Goal: Transaction & Acquisition: Purchase product/service

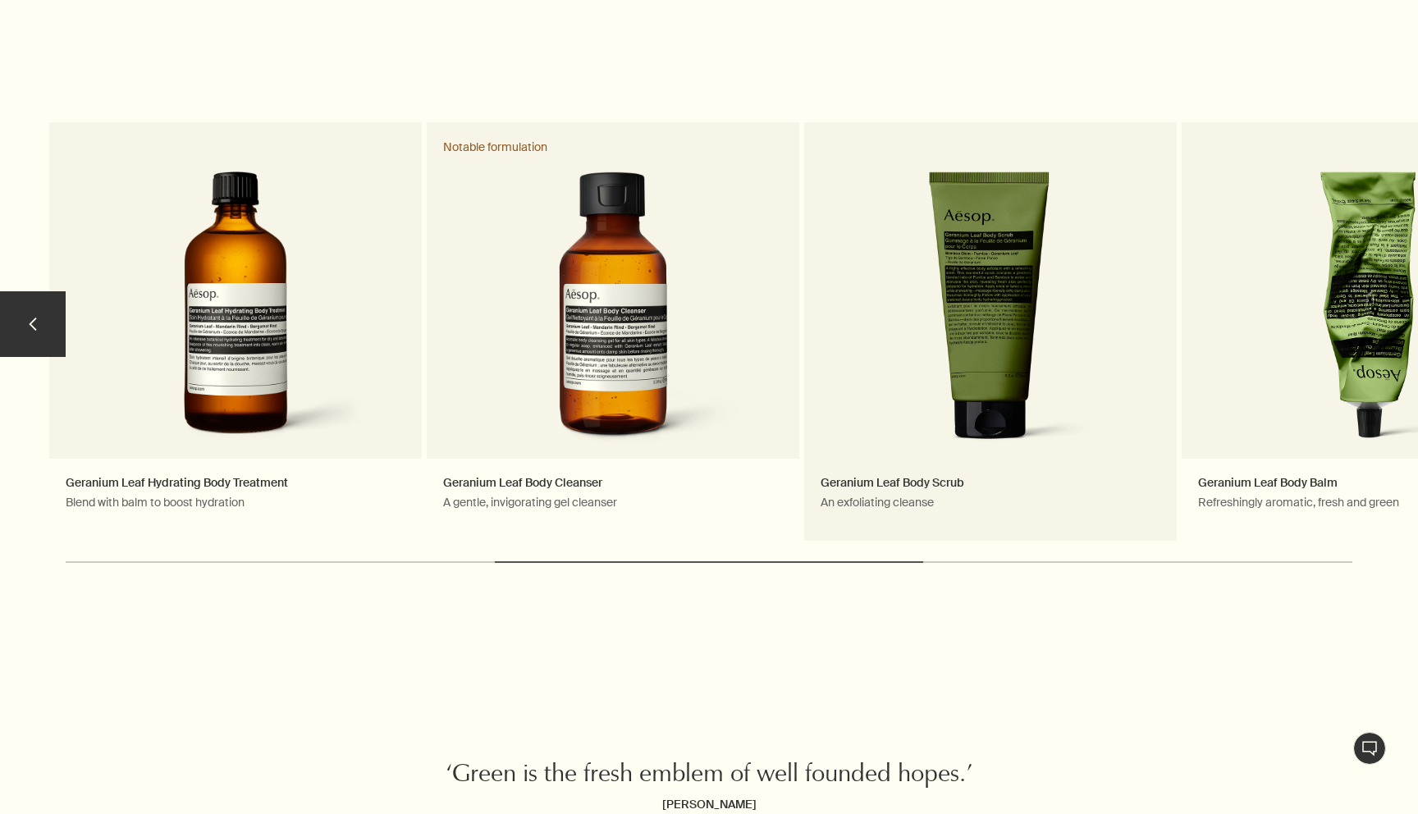
click at [882, 328] on link "Geranium Leaf Body Scrub An exfoliating cleanse" at bounding box center [990, 331] width 373 height 419
click at [1034, 345] on link "Geranium Leaf Body Scrub An exfoliating cleanse" at bounding box center [990, 331] width 373 height 419
click at [946, 487] on link "Geranium Leaf Body Scrub An exfoliating cleanse" at bounding box center [990, 331] width 373 height 419
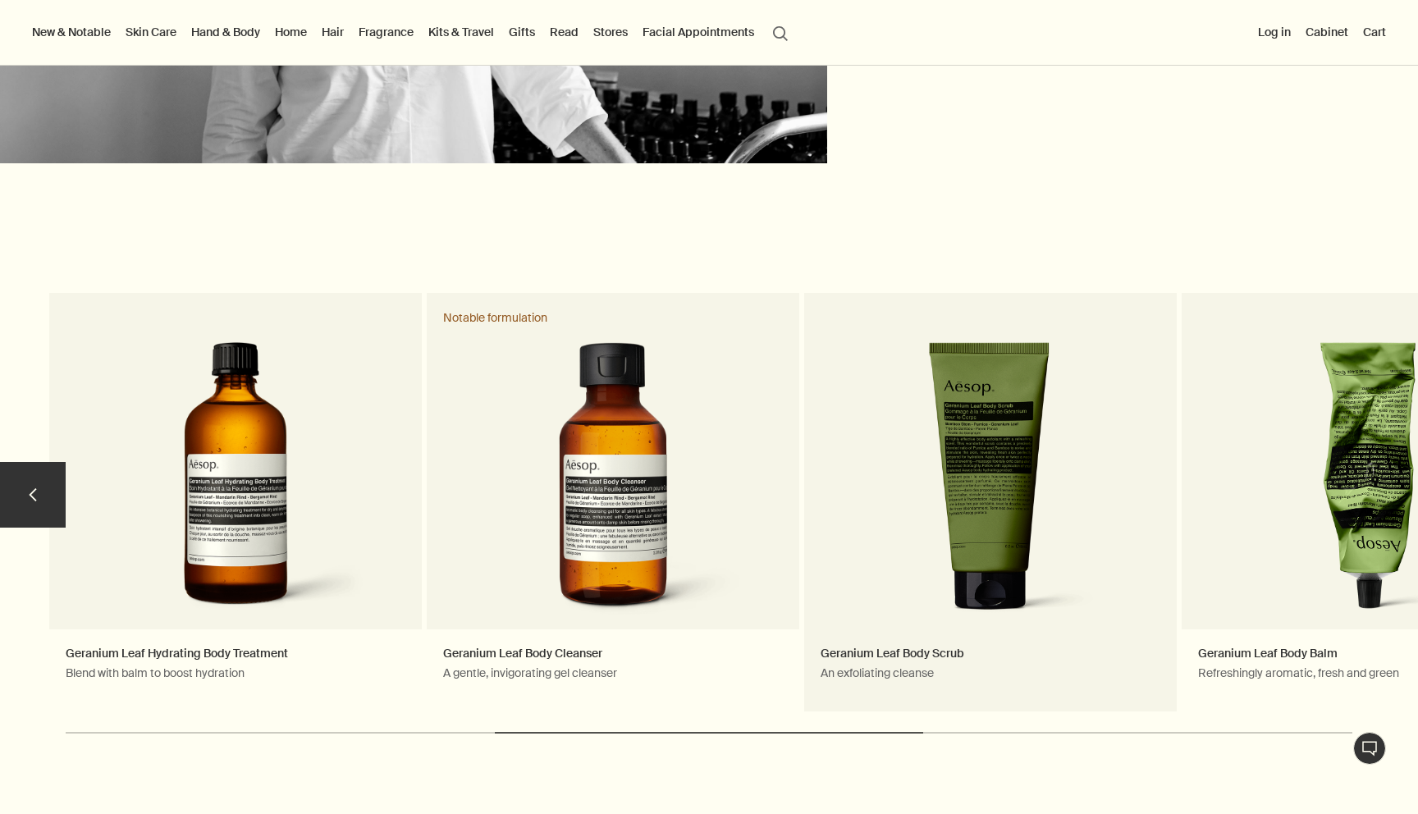
scroll to position [4187, 0]
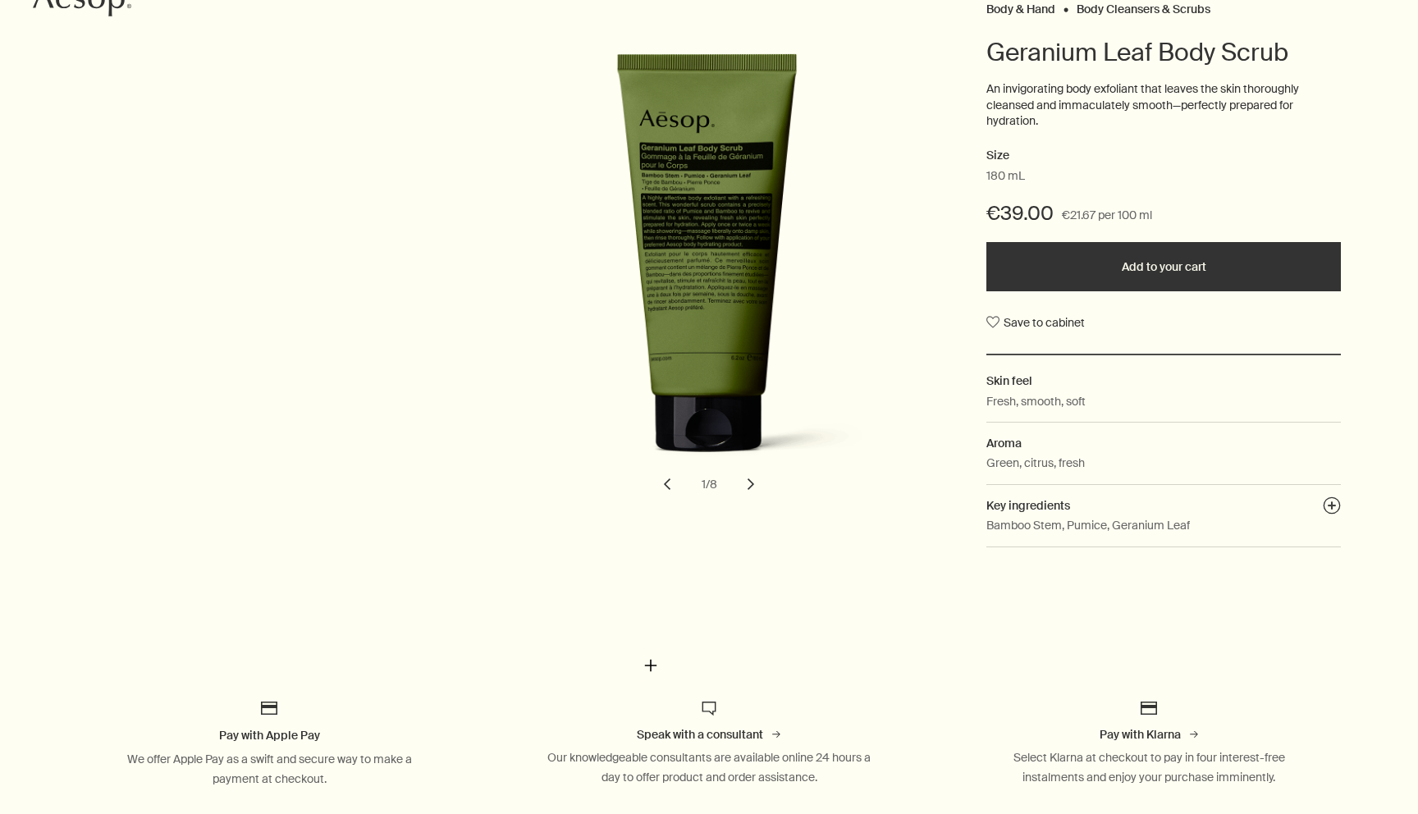
scroll to position [231, 0]
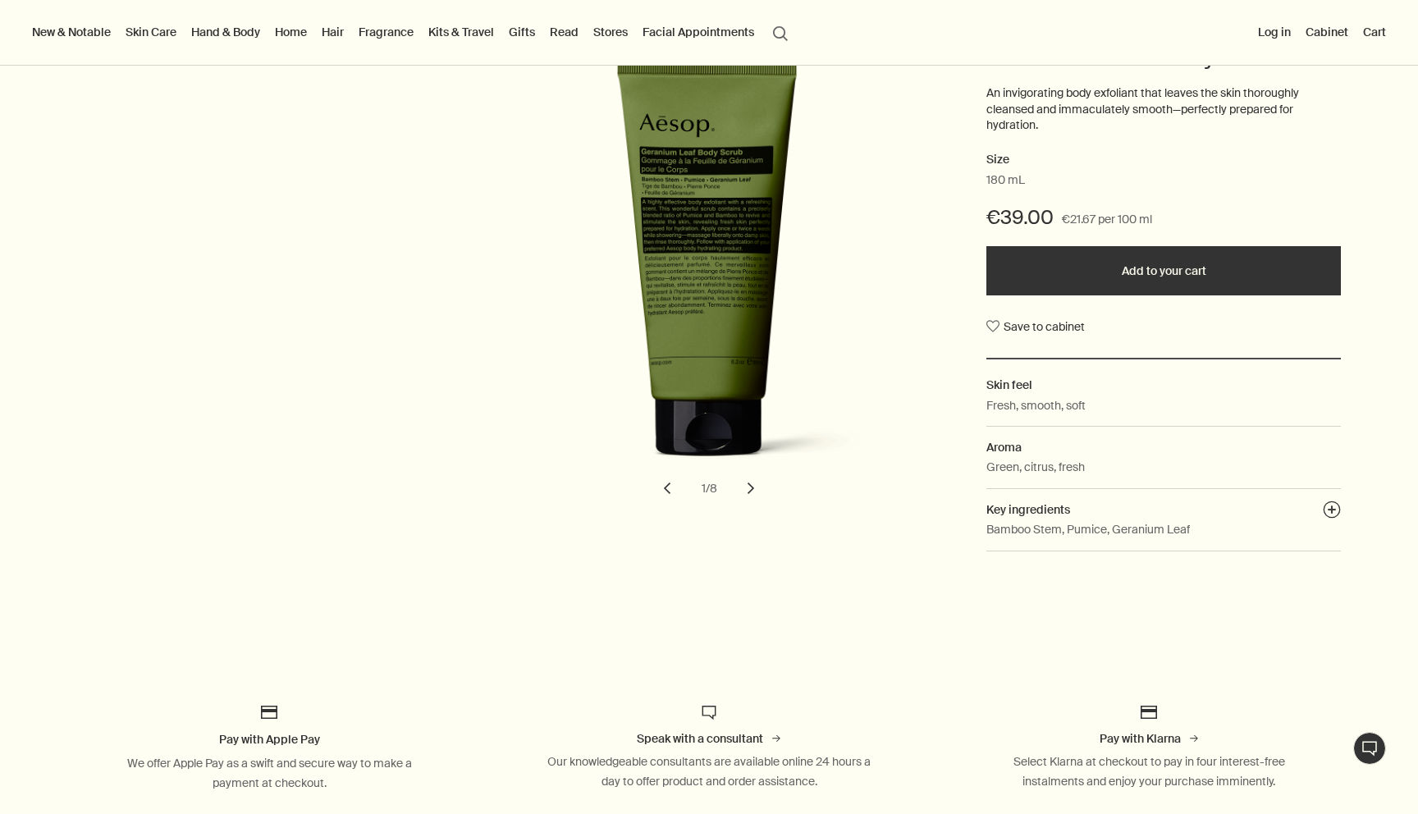
click at [752, 487] on button "chevron" at bounding box center [751, 488] width 36 height 36
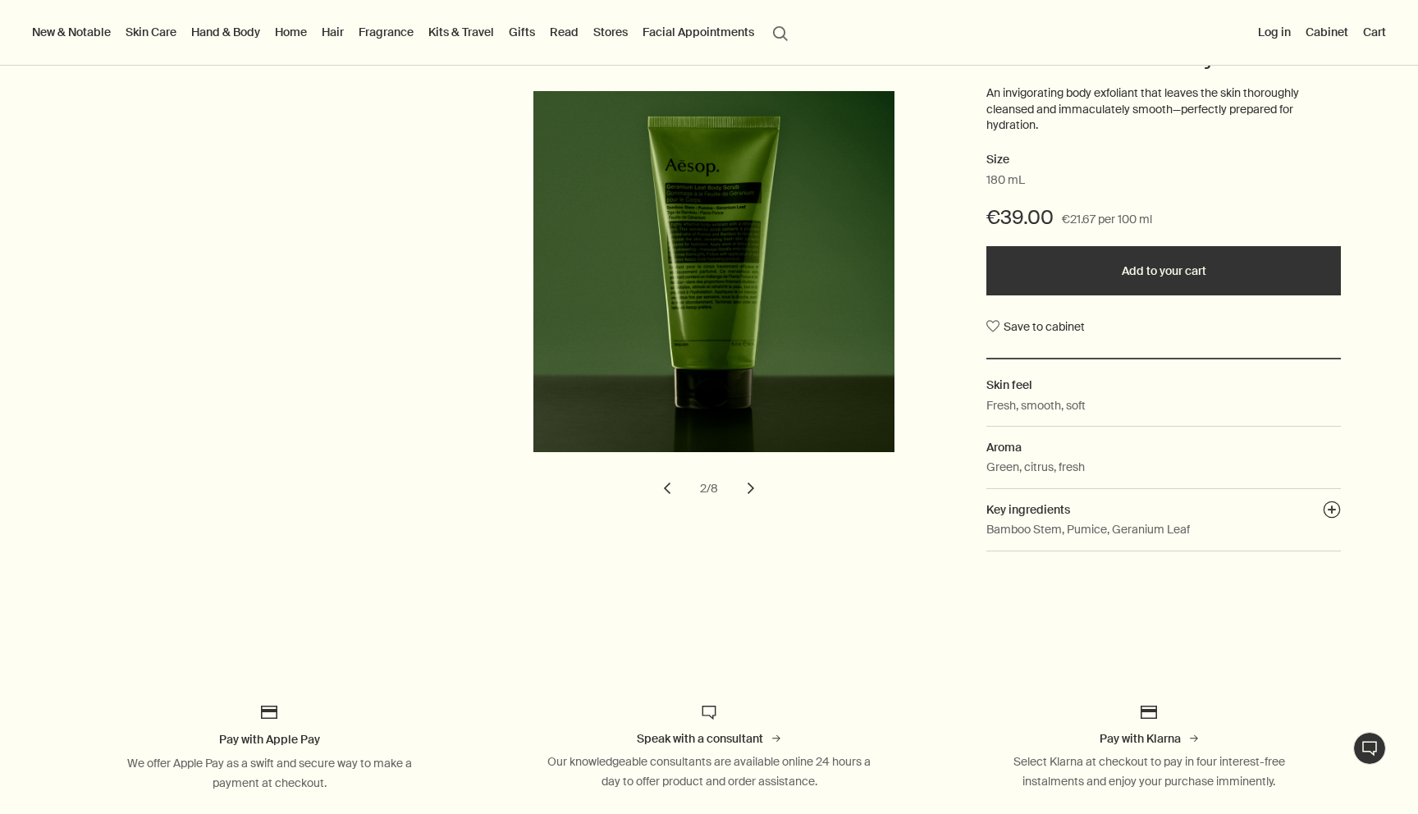
click at [752, 488] on button "chevron" at bounding box center [751, 488] width 36 height 36
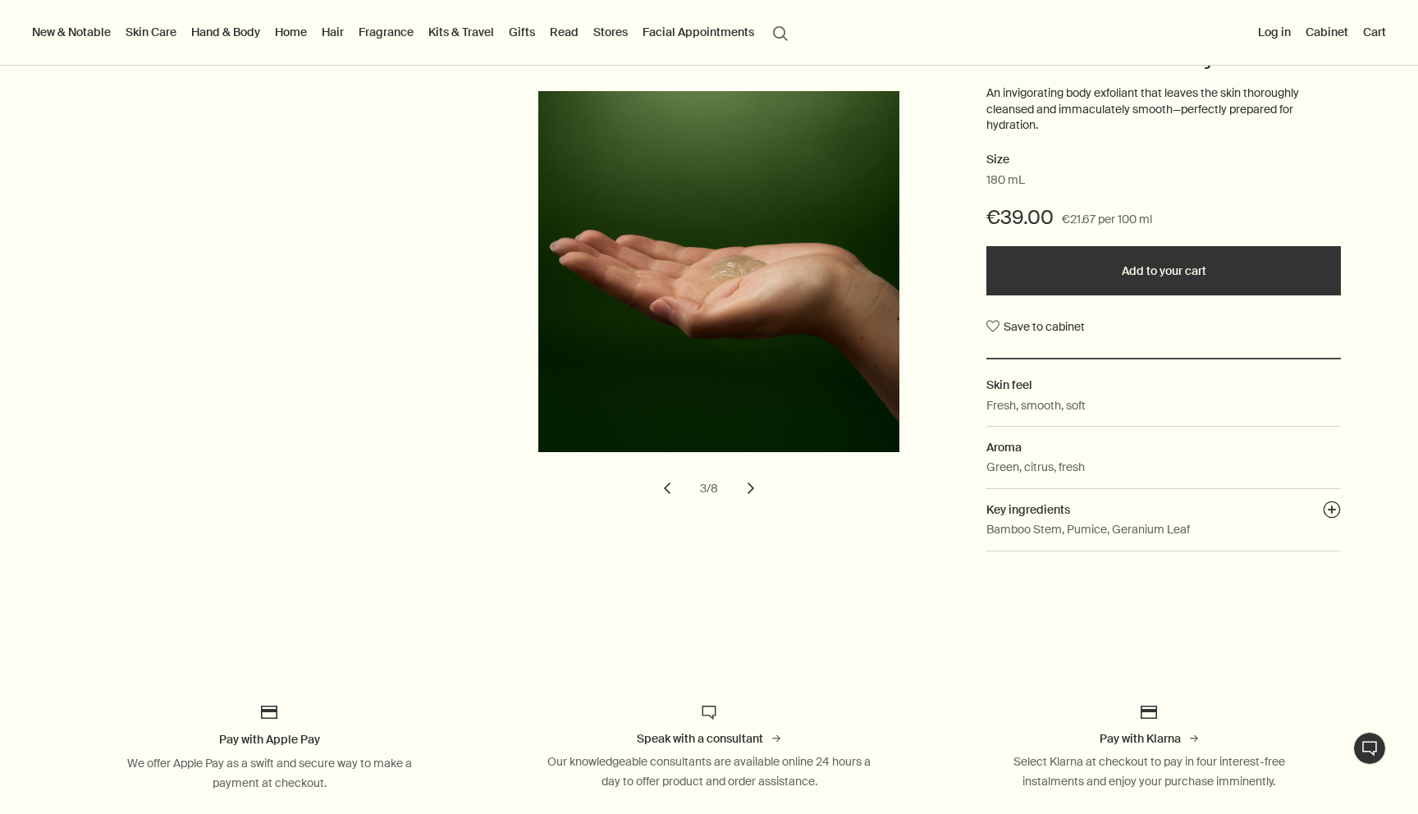
click at [752, 488] on button "chevron" at bounding box center [751, 488] width 36 height 36
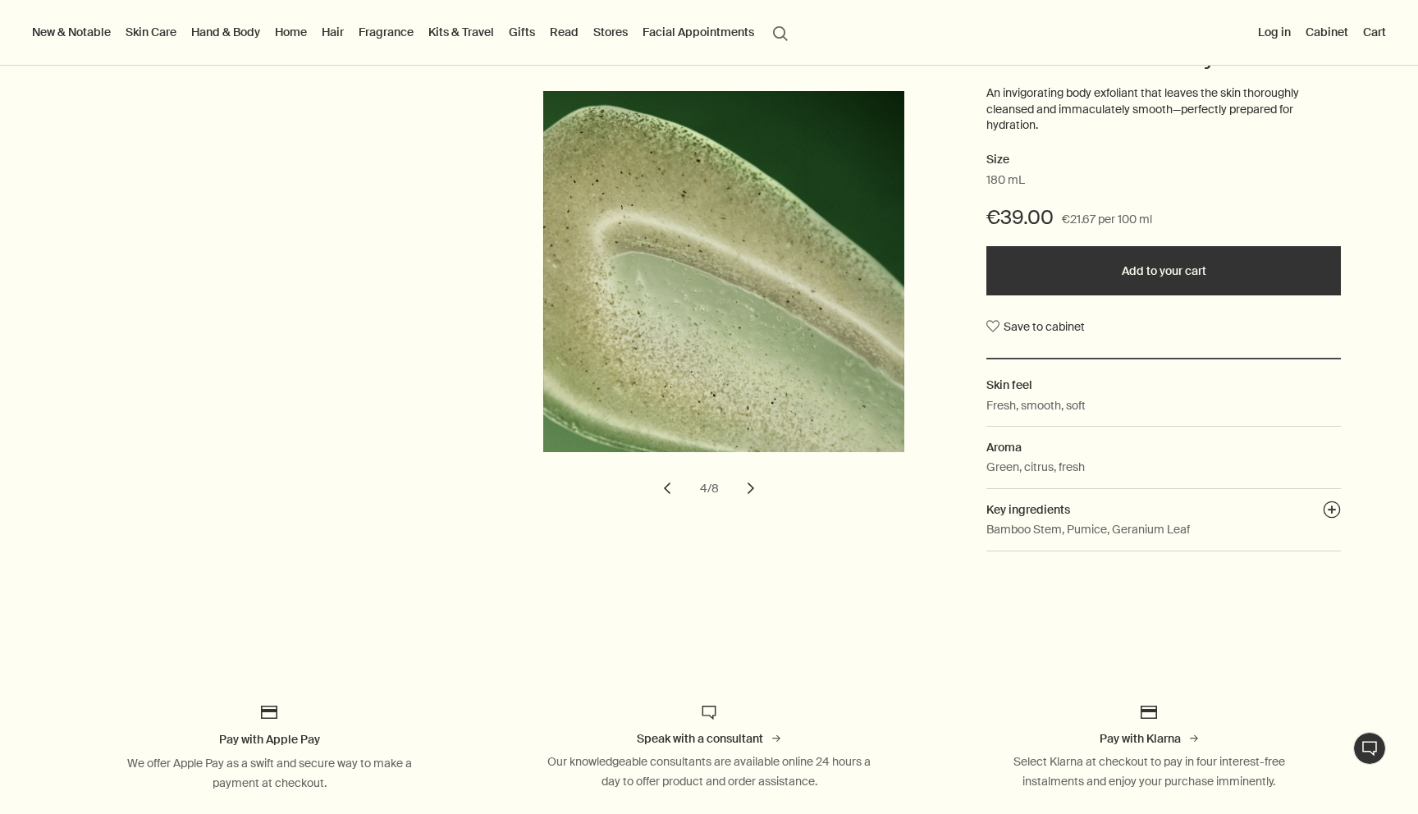
click at [753, 486] on button "chevron" at bounding box center [751, 488] width 36 height 36
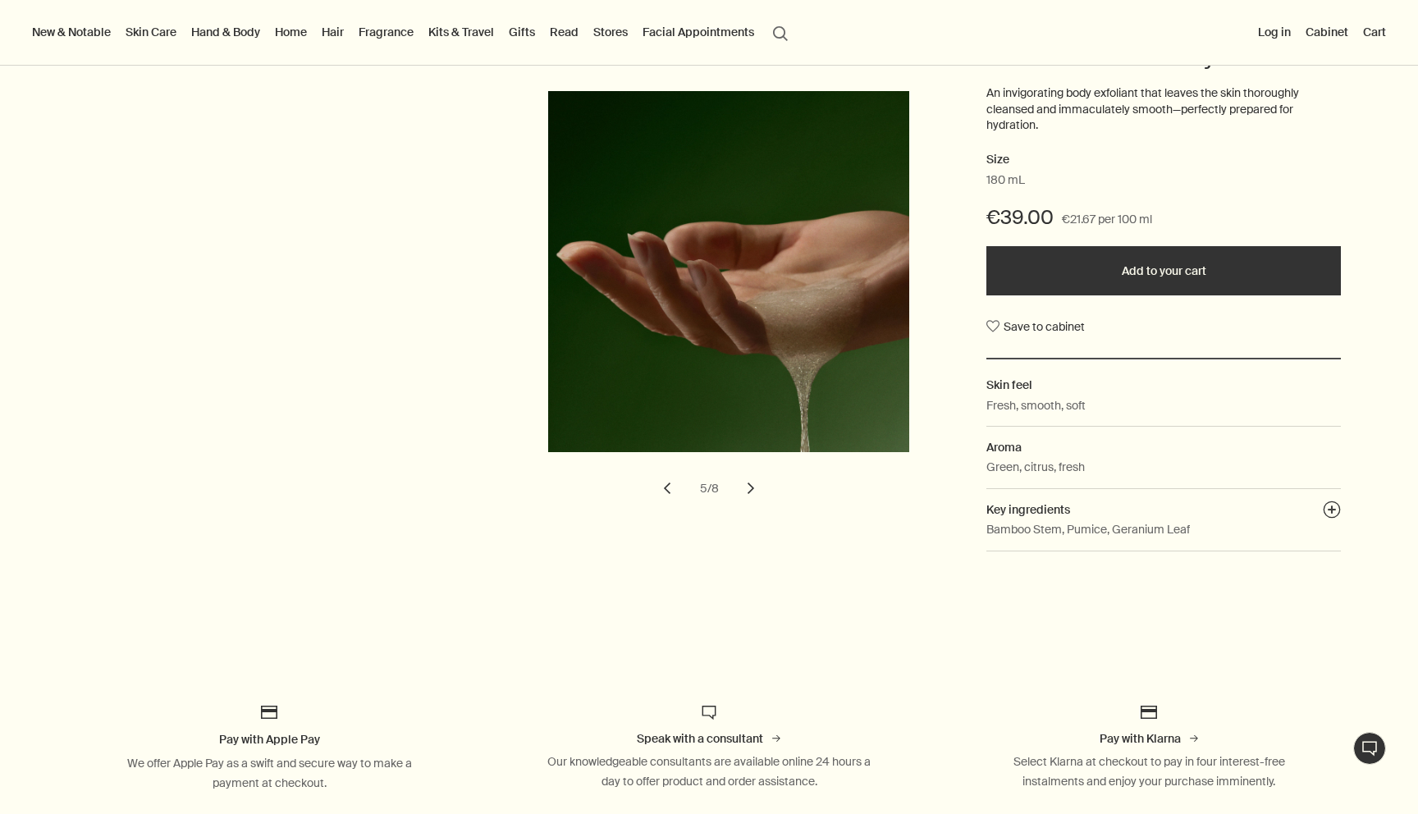
click at [754, 486] on button "chevron" at bounding box center [751, 488] width 36 height 36
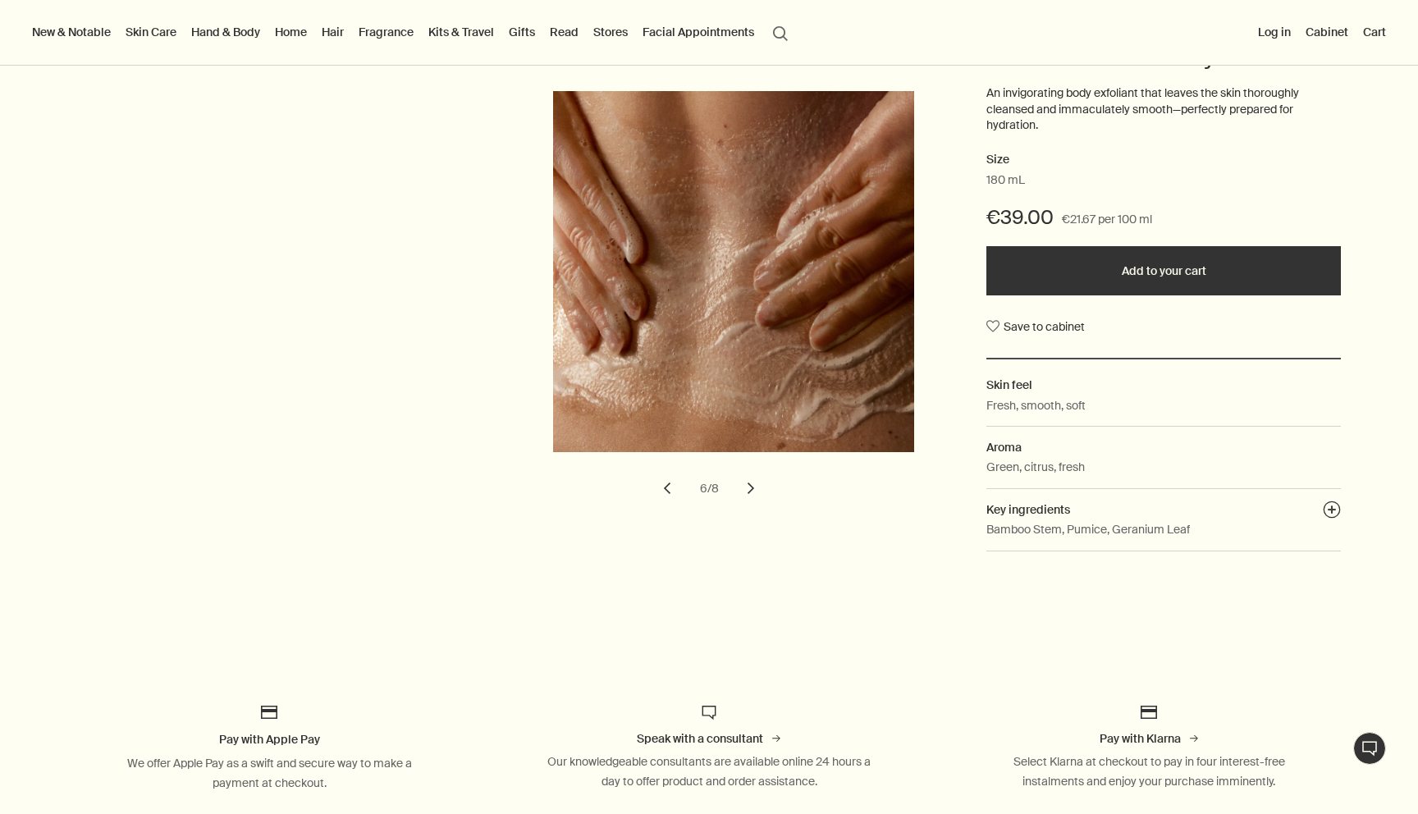
click at [755, 487] on button "chevron" at bounding box center [751, 488] width 36 height 36
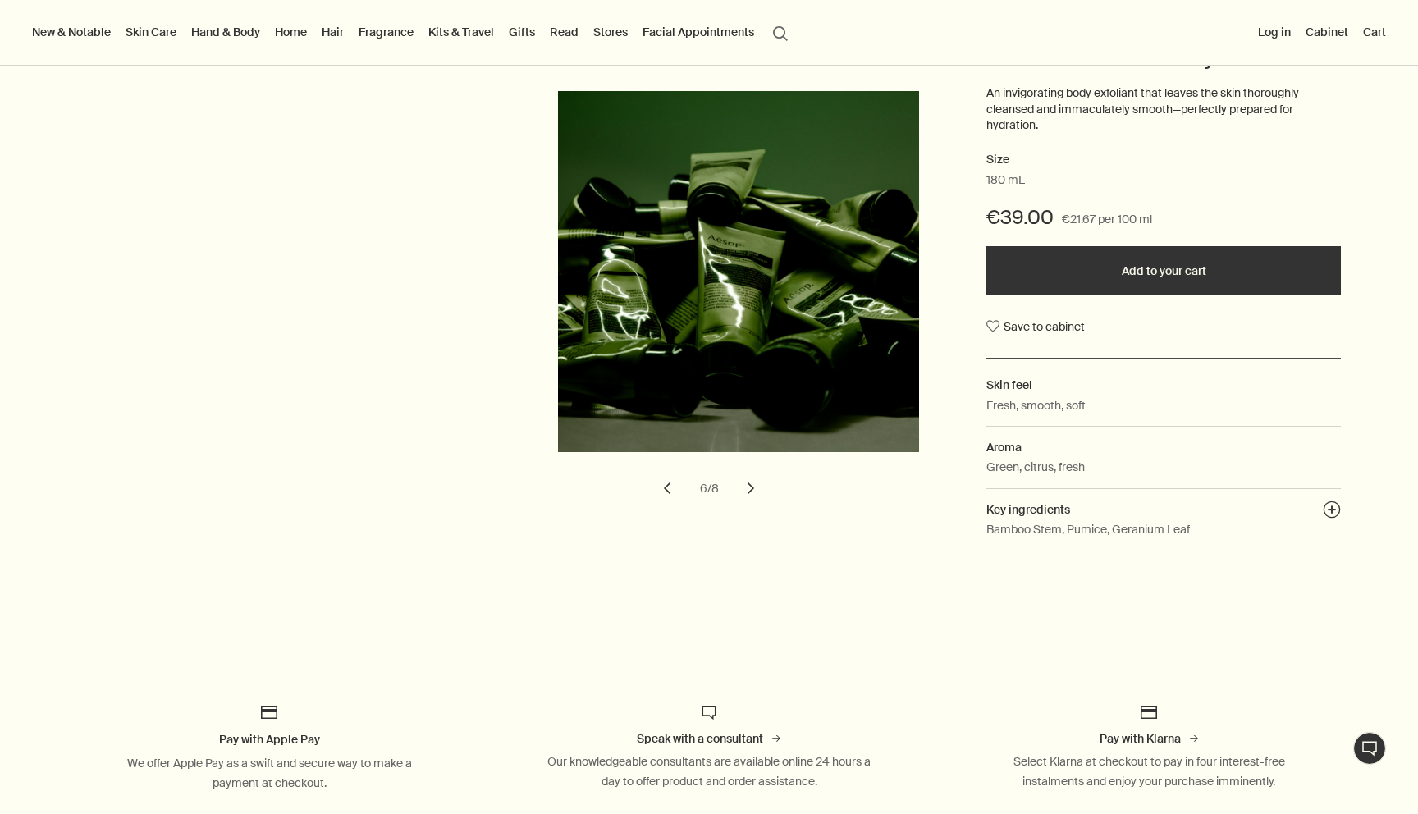
click at [755, 487] on button "chevron" at bounding box center [751, 488] width 36 height 36
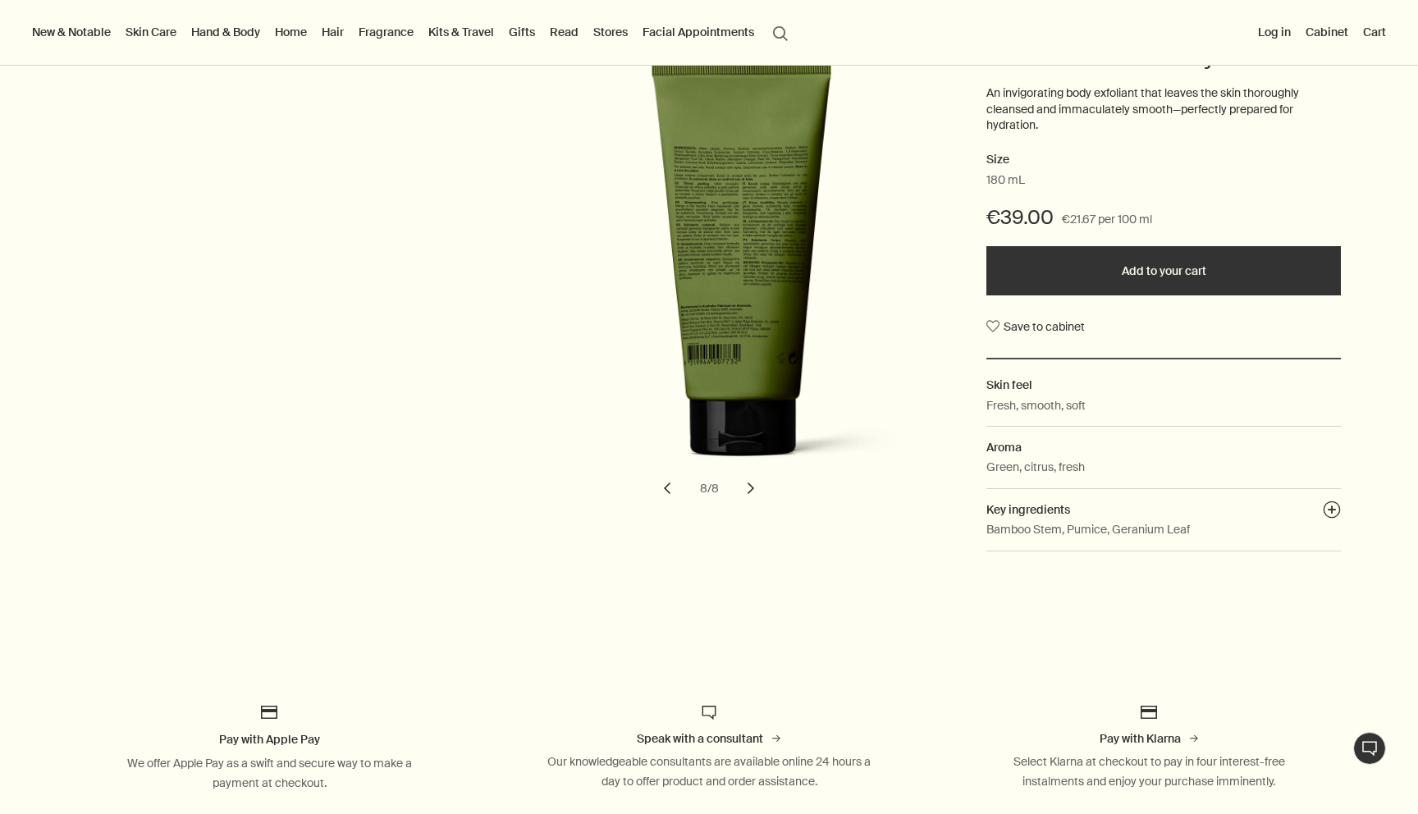
click at [755, 492] on button "chevron" at bounding box center [751, 488] width 36 height 36
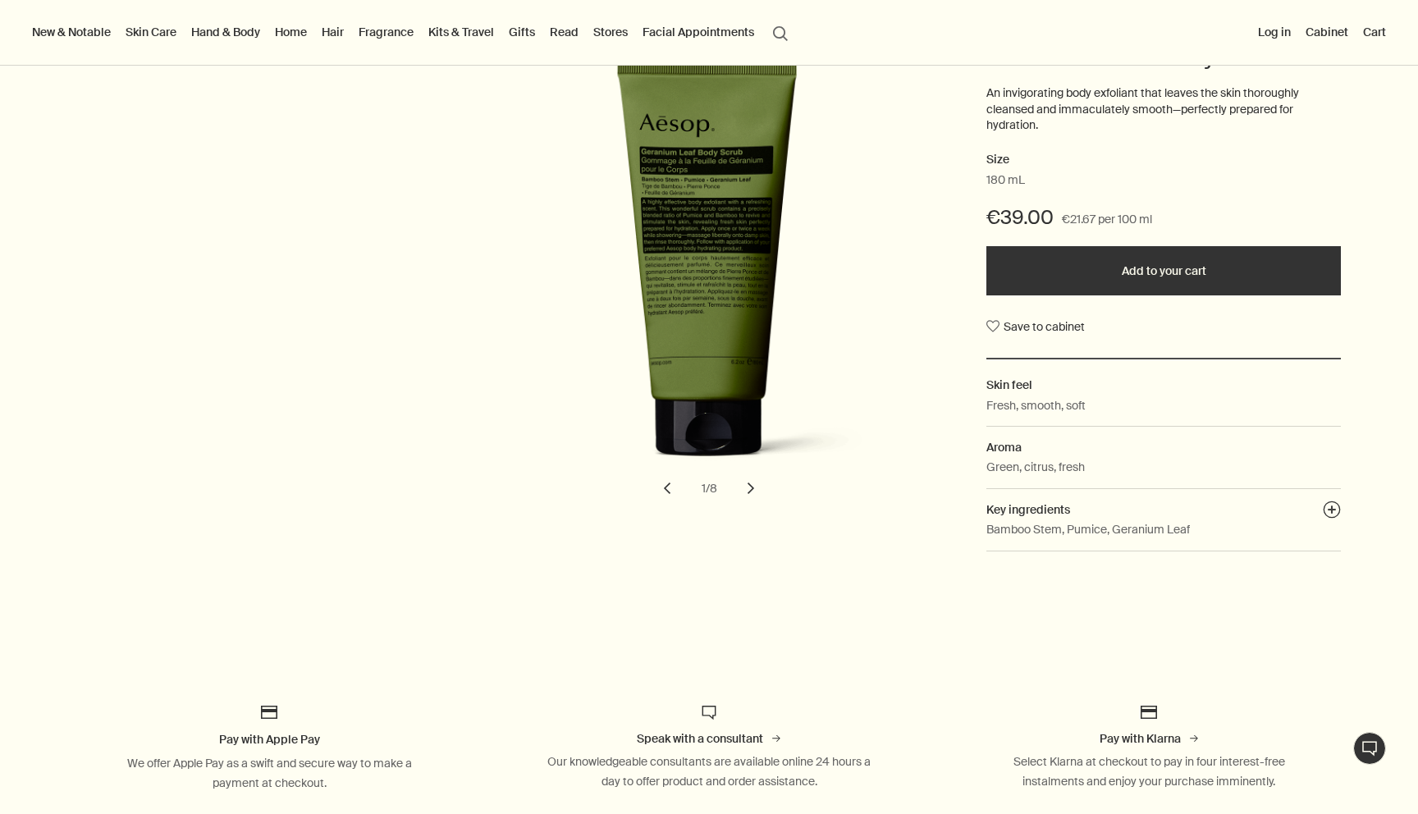
scroll to position [0, 0]
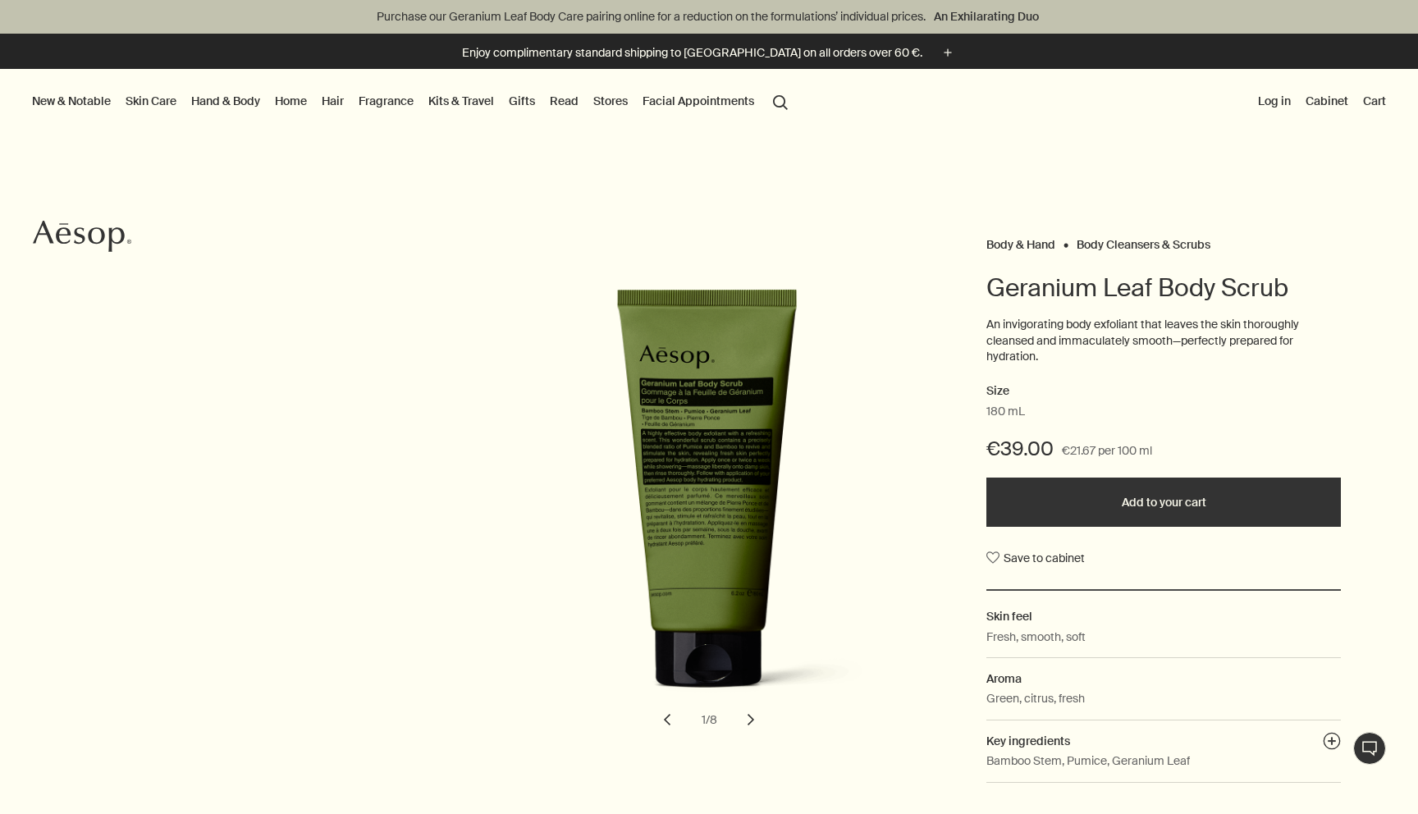
click at [1110, 503] on button "Add to your cart" at bounding box center [1163, 502] width 354 height 49
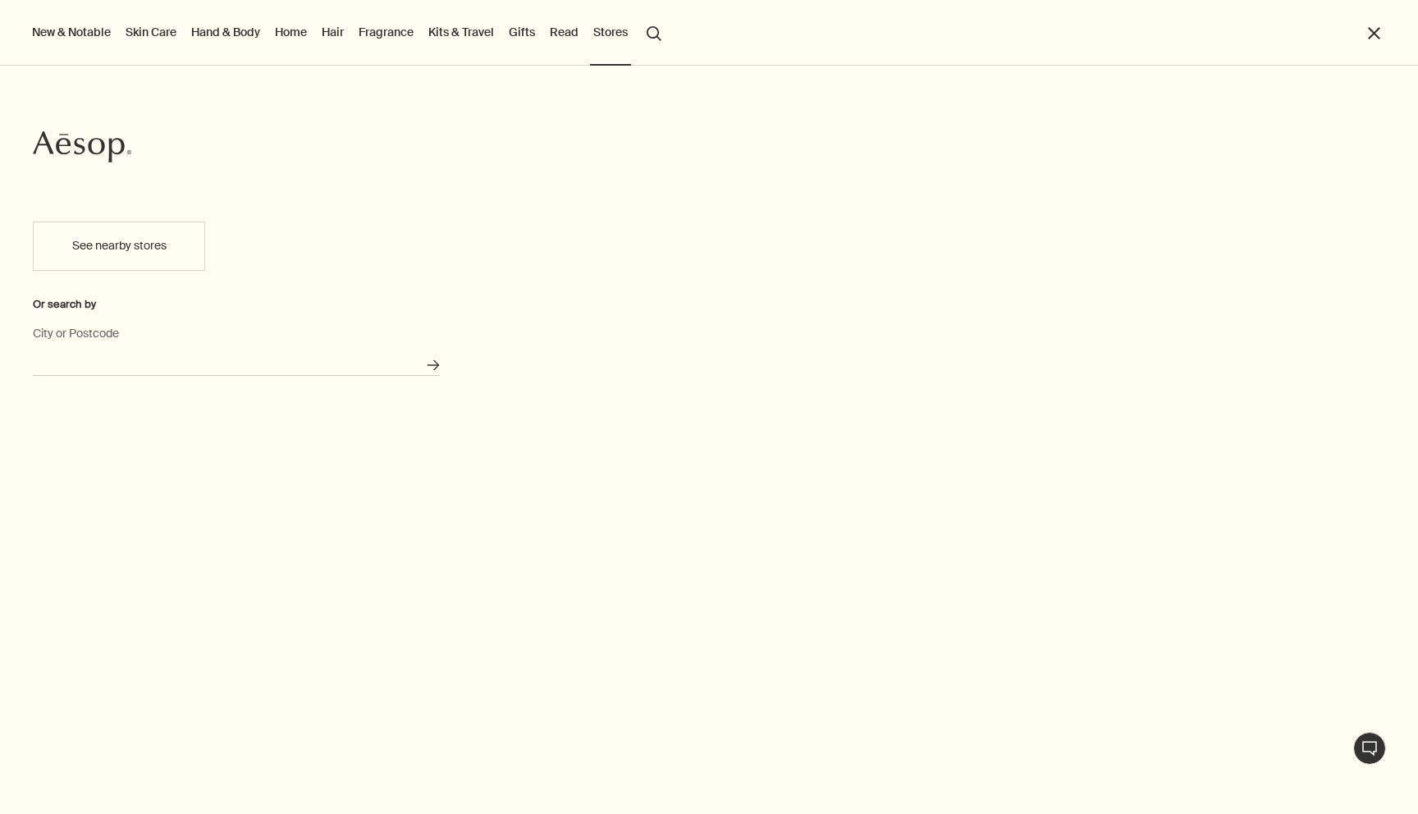
click at [181, 367] on input "City or Postcode" at bounding box center [236, 362] width 407 height 25
click at [420, 352] on button "Search for stores" at bounding box center [433, 365] width 27 height 27
type input "Palma, Spain"
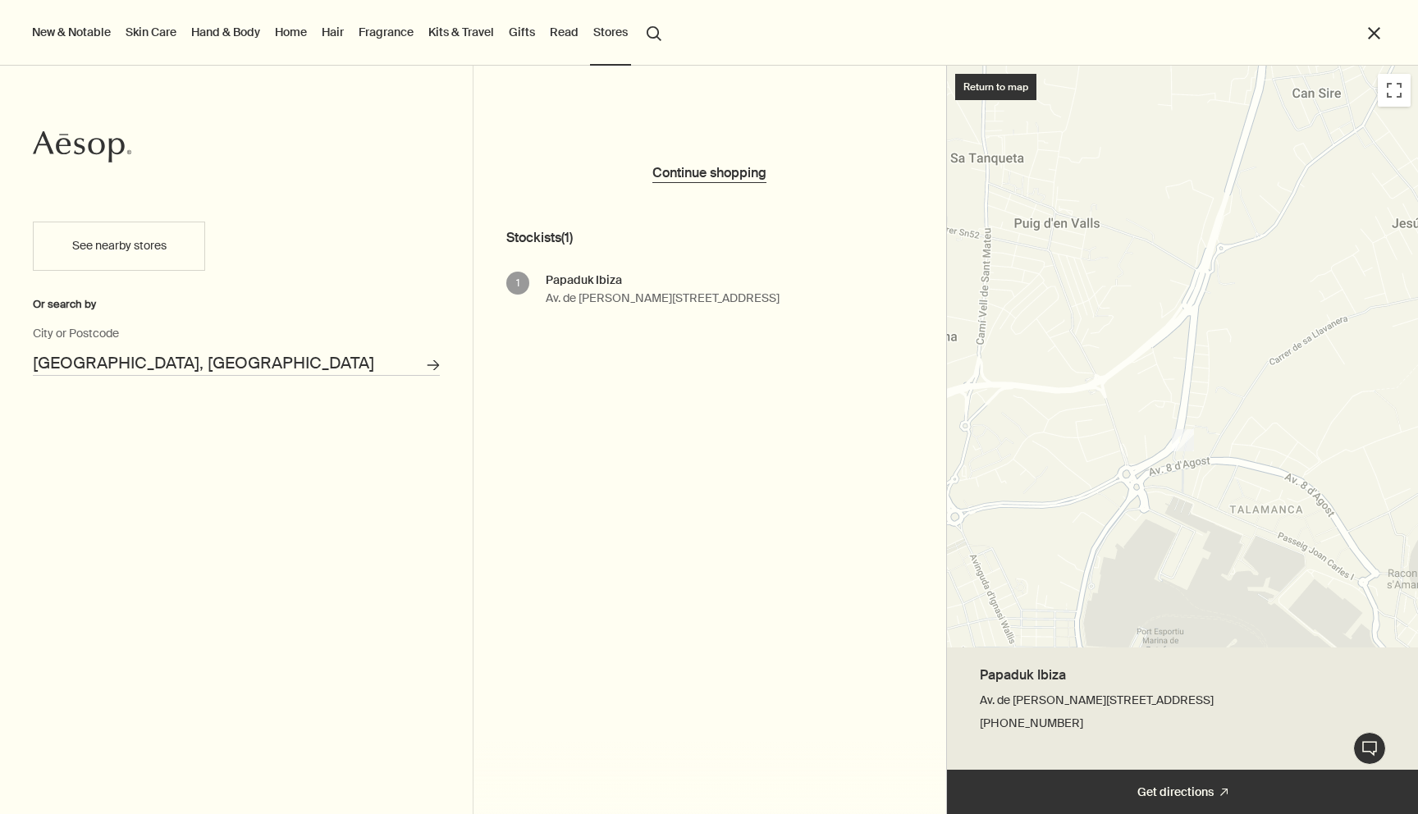
click at [603, 278] on div "Papaduk Ibiza" at bounding box center [663, 281] width 234 height 18
click at [517, 284] on div "1" at bounding box center [517, 283] width 23 height 23
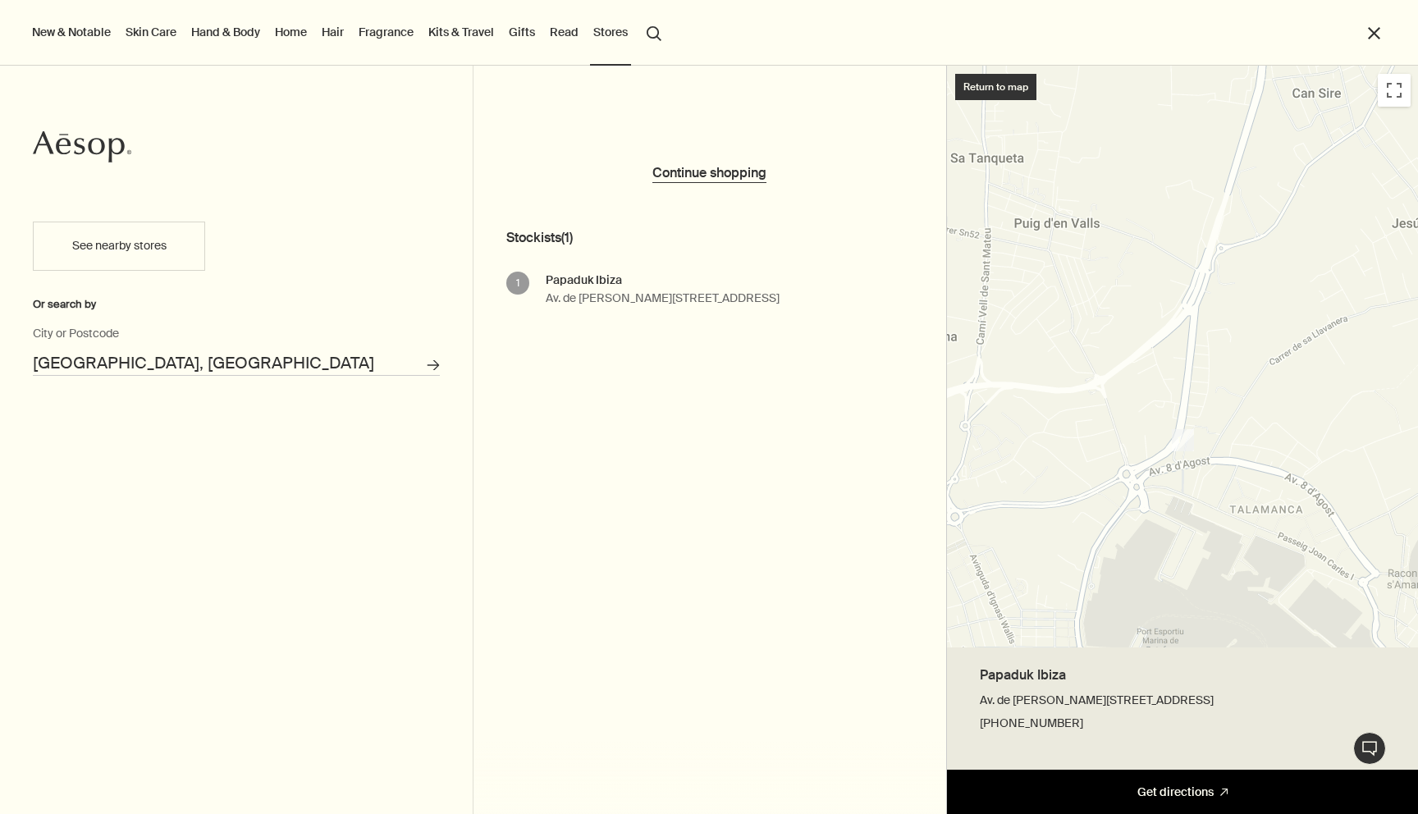
click at [1042, 786] on link "Get directions Search for stores" at bounding box center [1183, 792] width 472 height 44
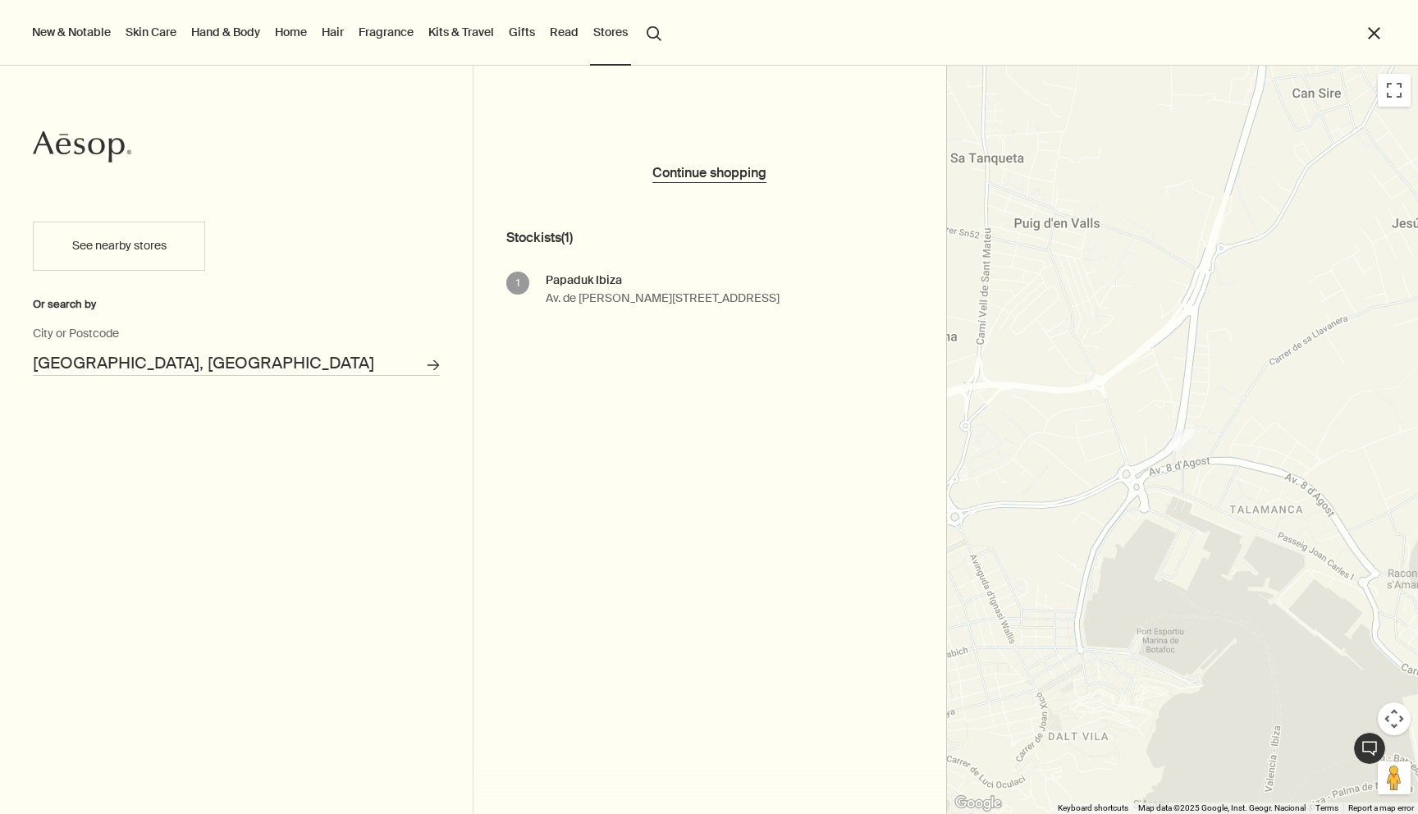
click at [94, 30] on button "New & Notable" at bounding box center [71, 31] width 85 height 21
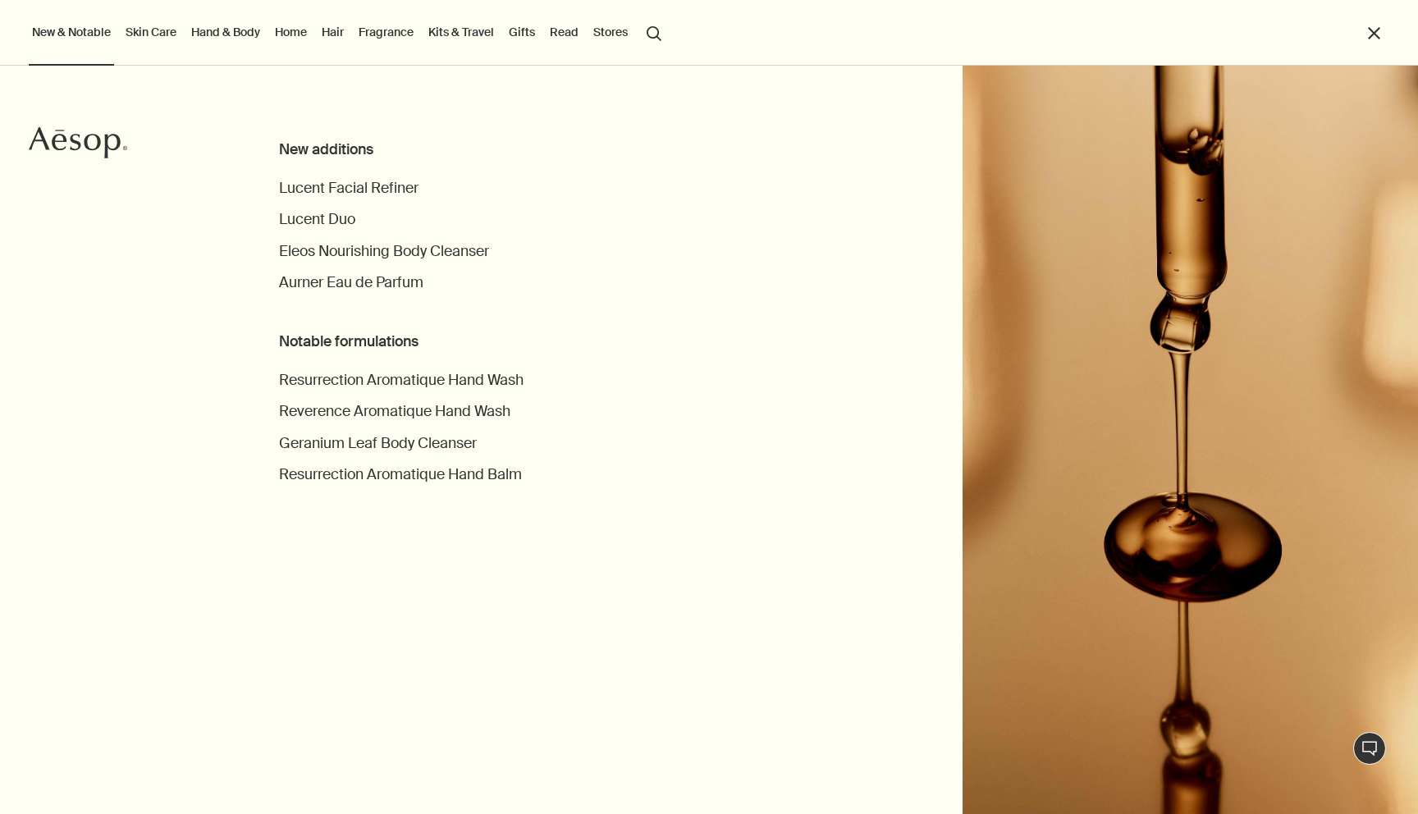
click at [209, 27] on link "Hand & Body" at bounding box center [225, 31] width 75 height 21
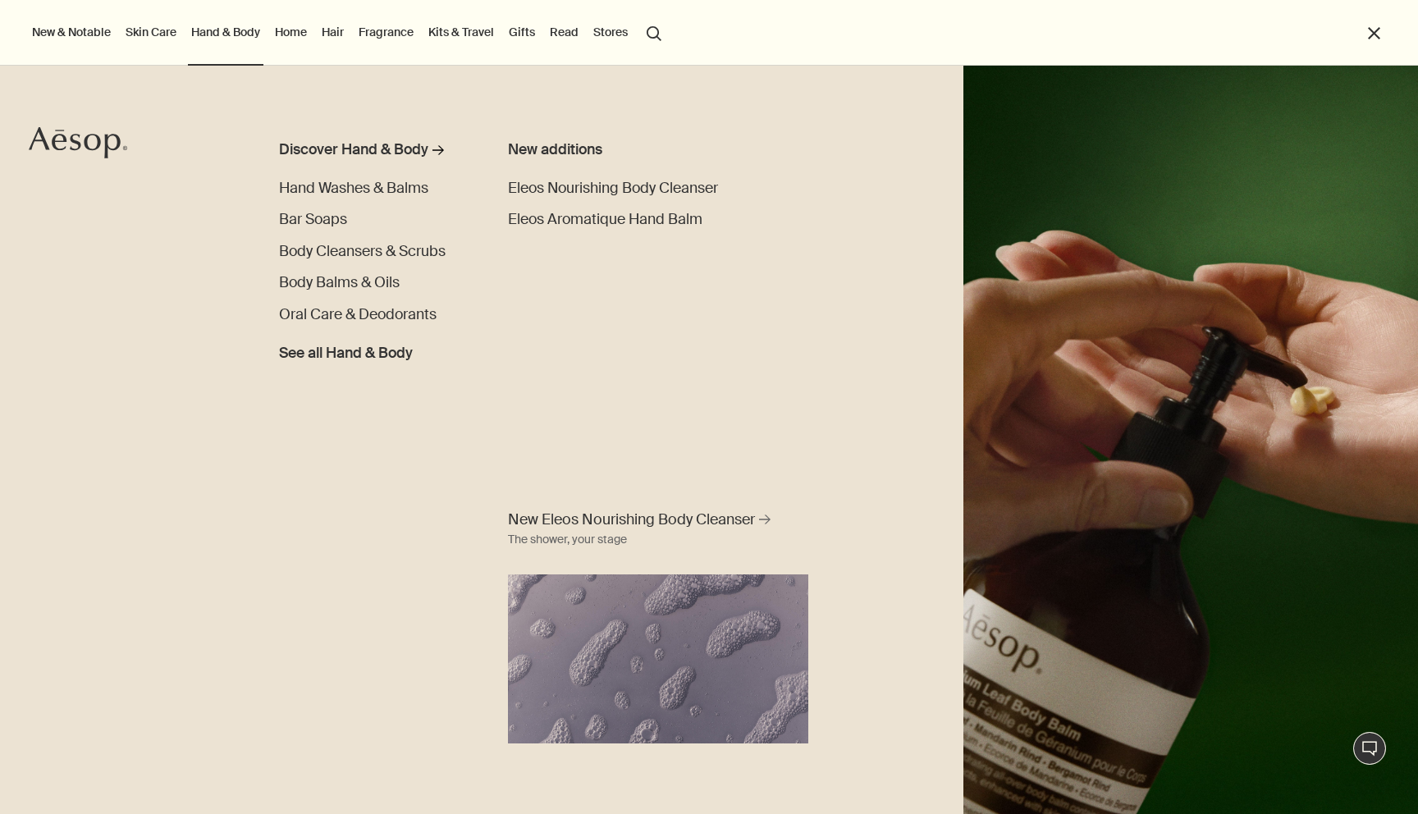
click at [94, 29] on button "New & Notable" at bounding box center [71, 31] width 85 height 21
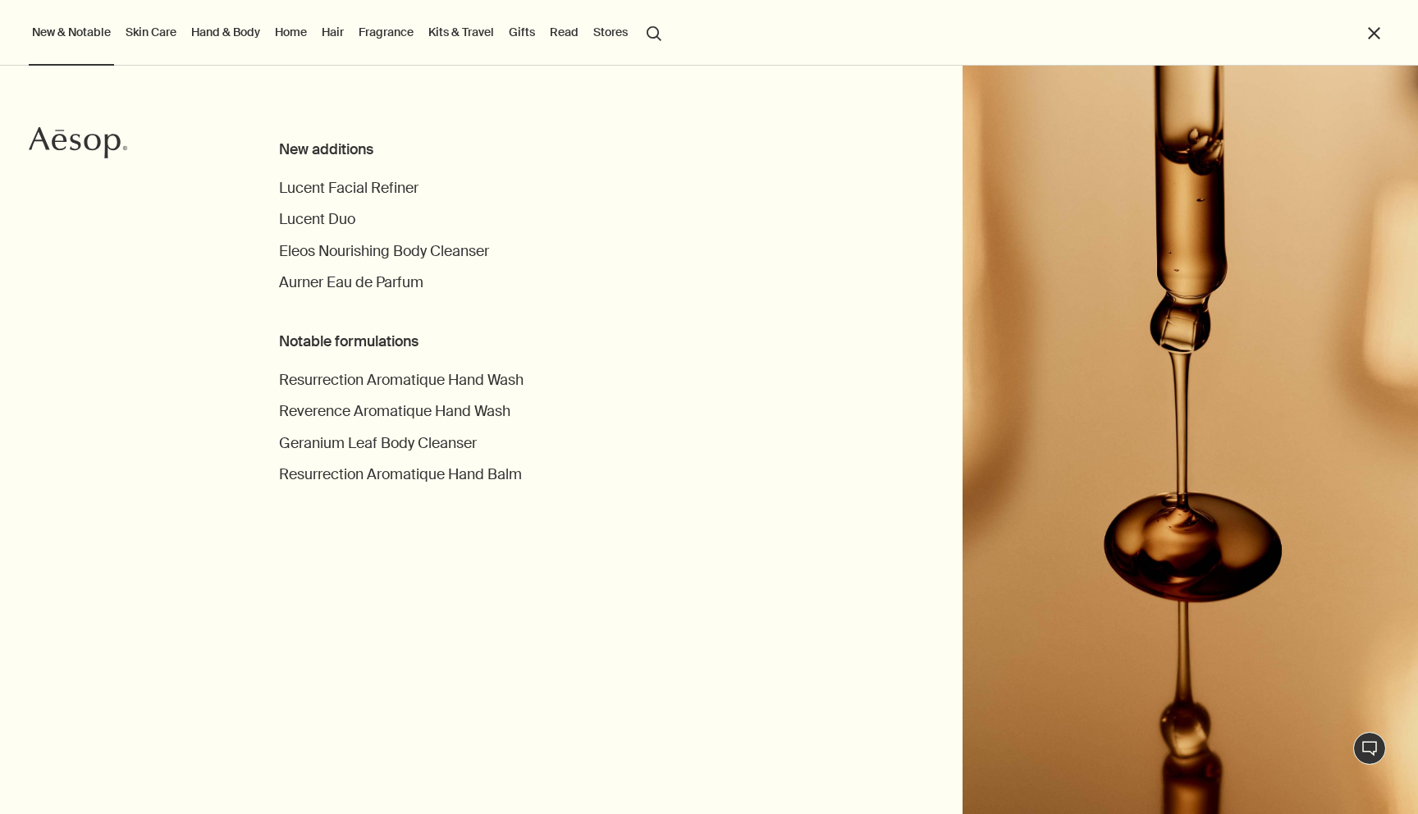
click at [73, 149] on icon at bounding box center [75, 142] width 11 height 16
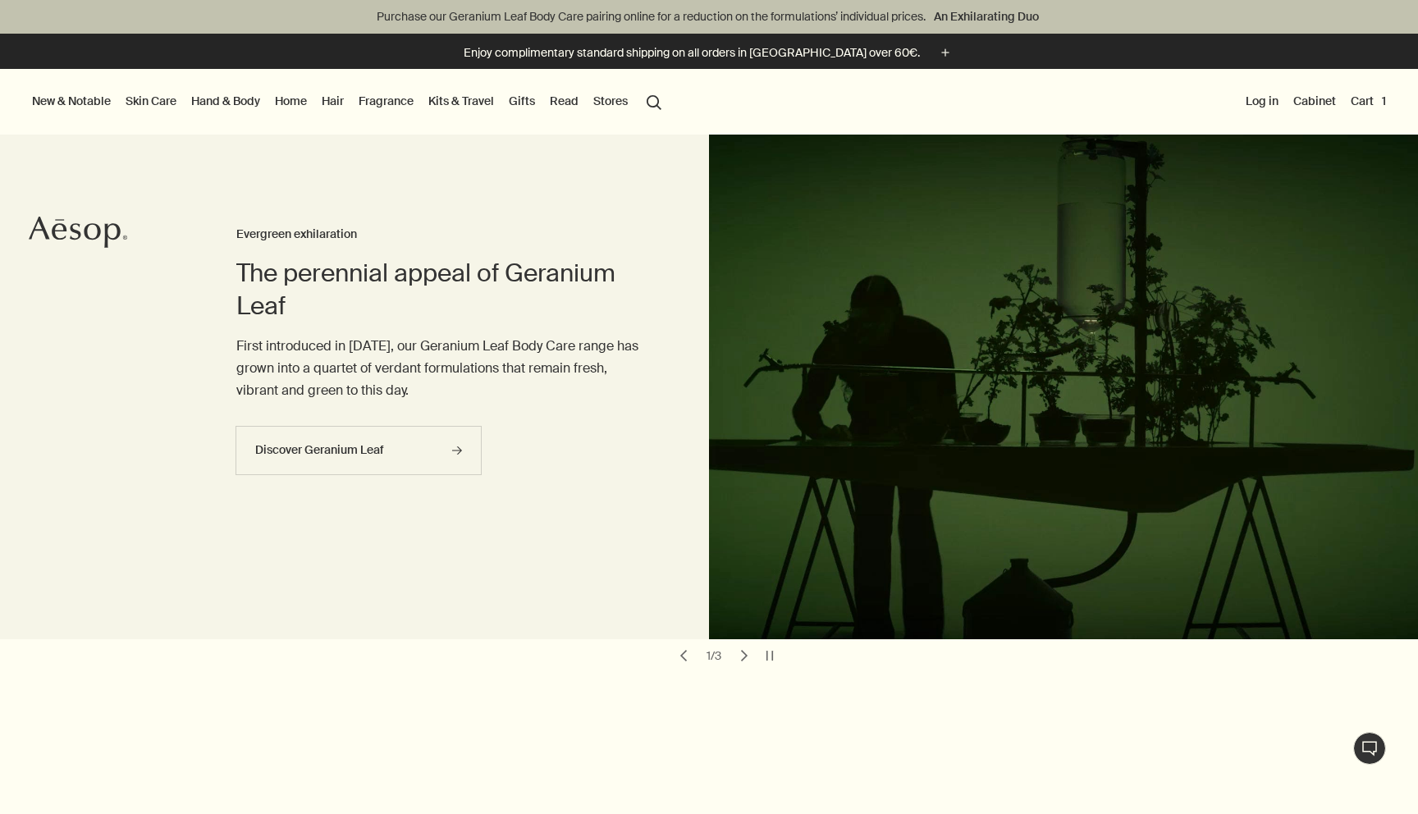
click at [399, 307] on h2 "The perennial appeal of Geranium Leaf" at bounding box center [439, 290] width 407 height 66
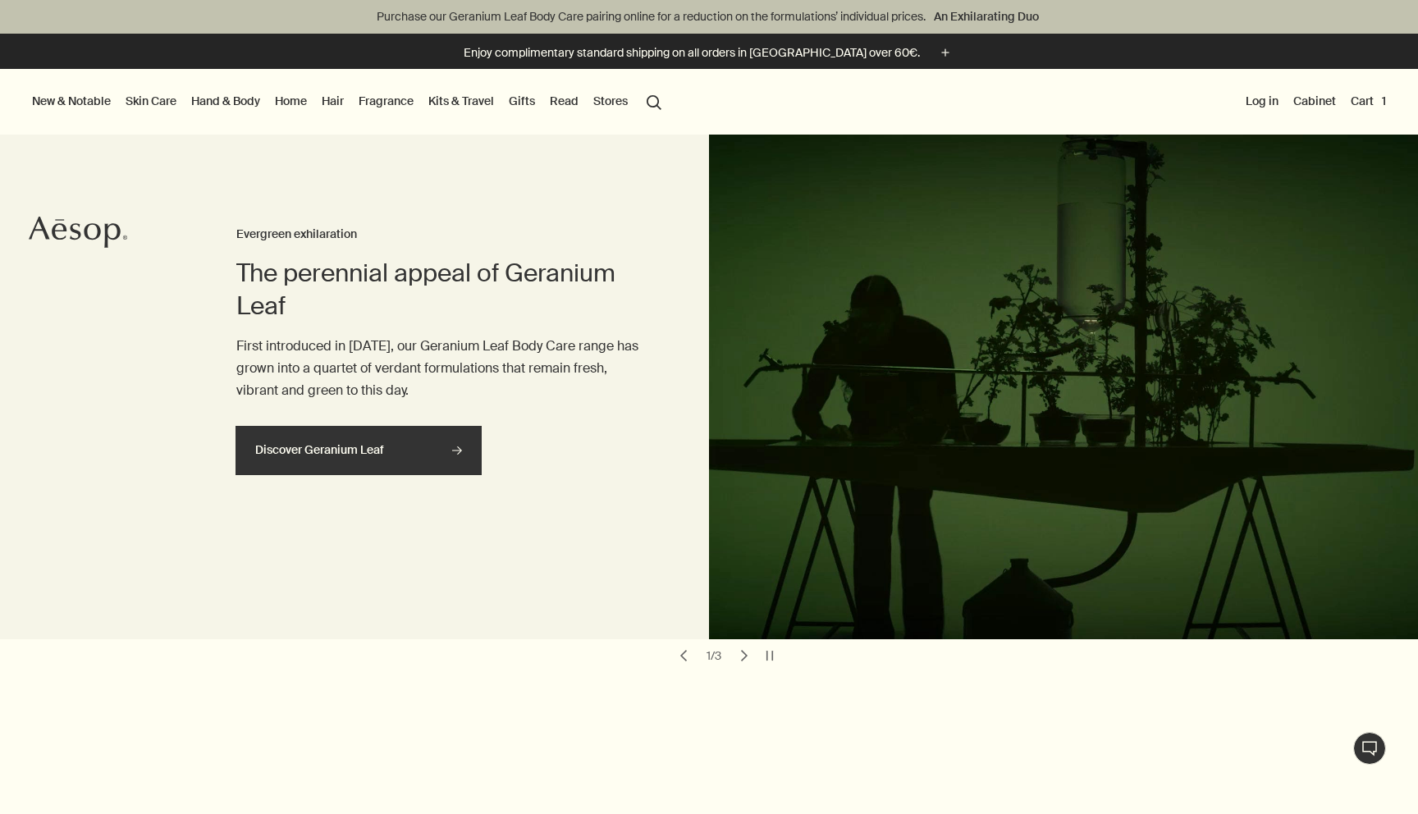
click at [371, 442] on link "Discover Geranium Leaf rightArrow" at bounding box center [359, 450] width 246 height 49
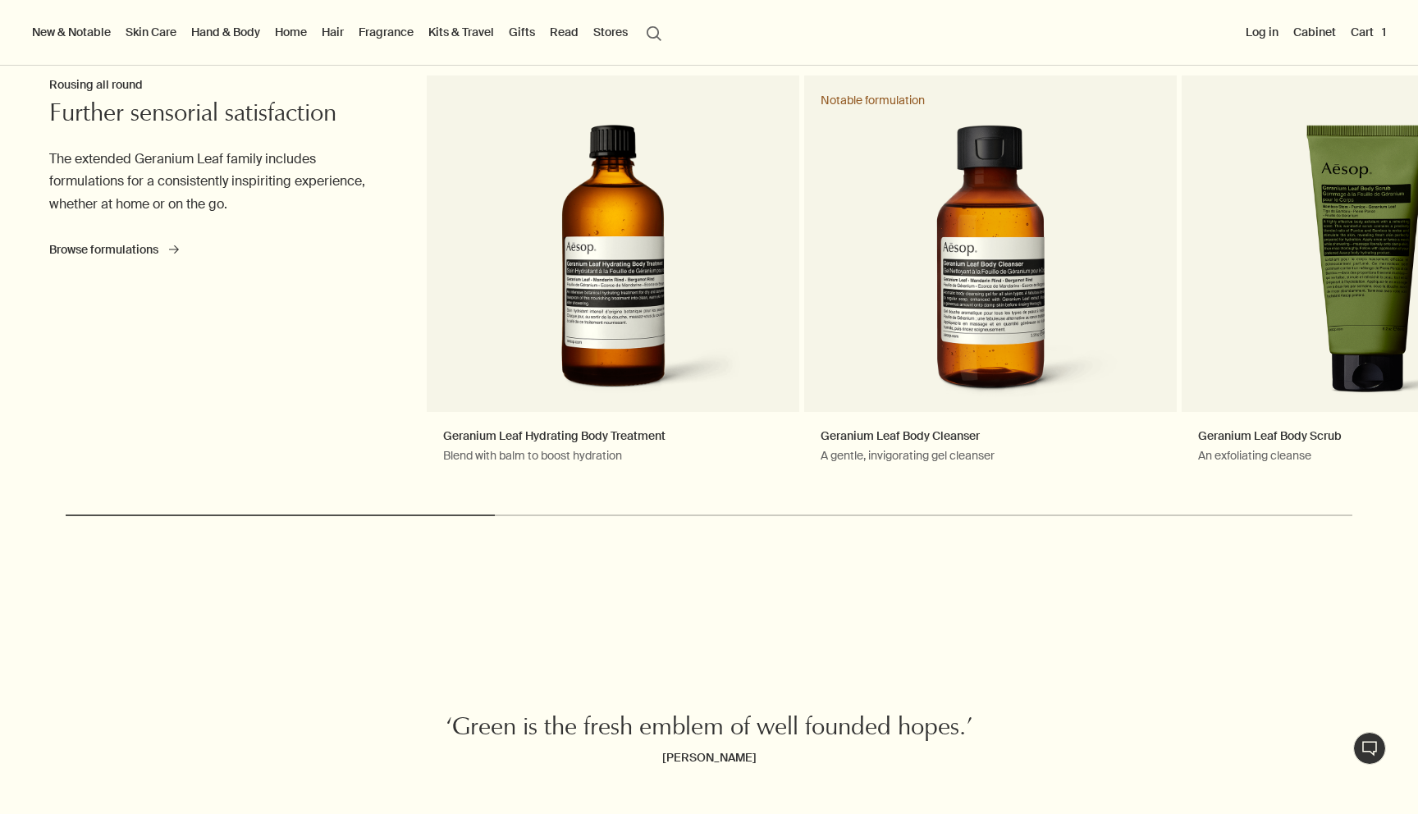
scroll to position [4918, 0]
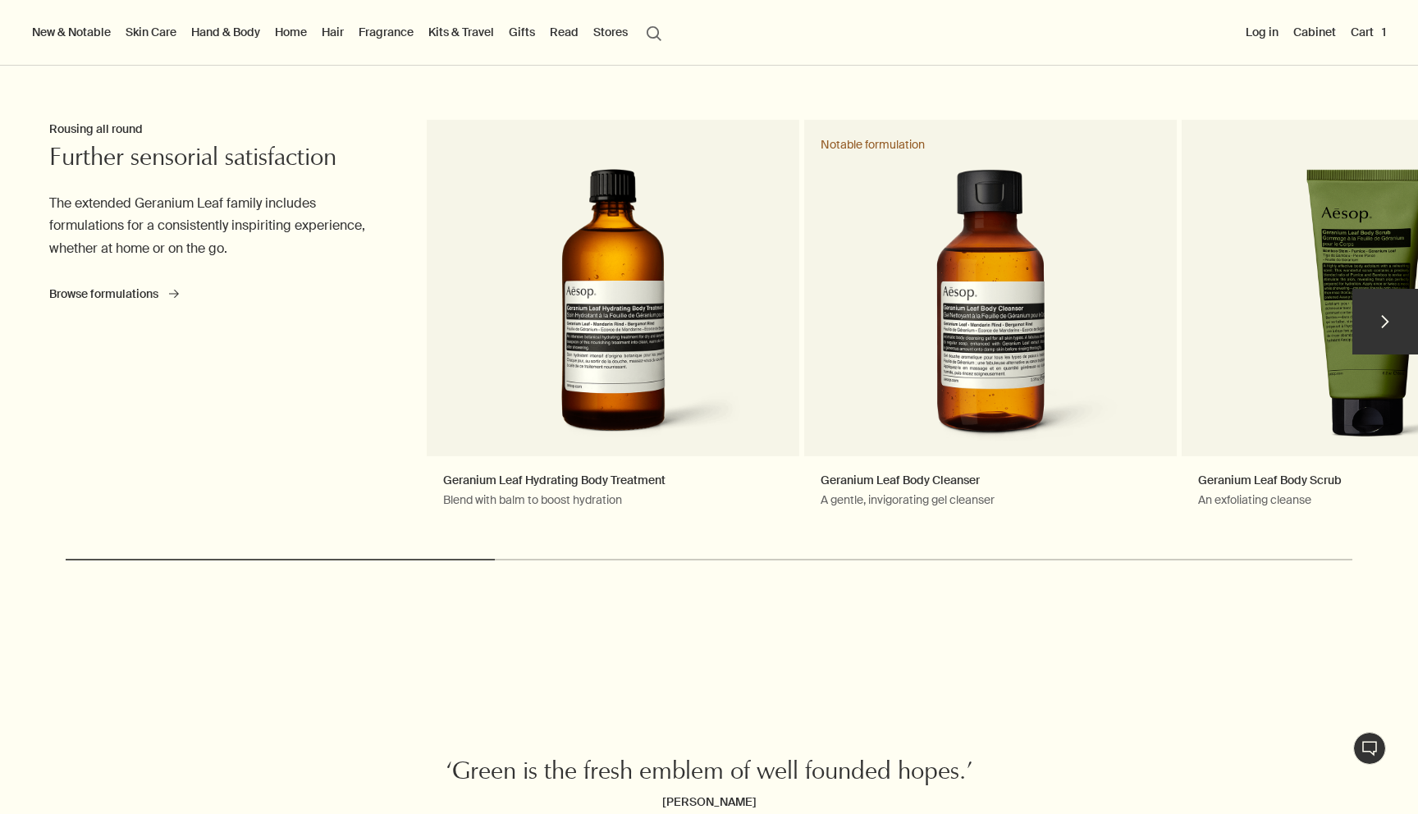
click at [1390, 324] on button "chevron" at bounding box center [1385, 322] width 66 height 66
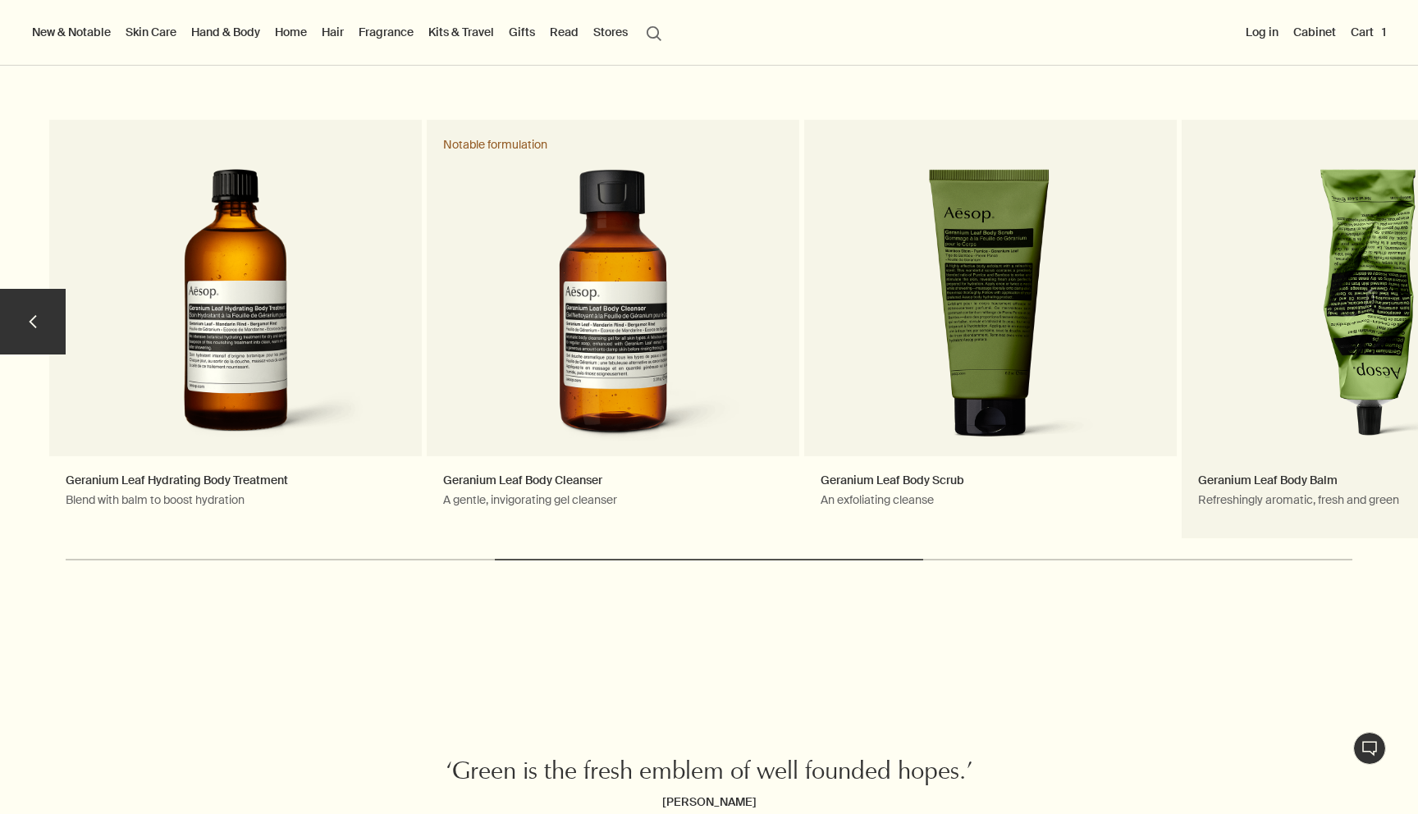
click at [1390, 324] on link "Geranium Leaf Body Balm Refreshingly aromatic, fresh and green" at bounding box center [1368, 329] width 373 height 419
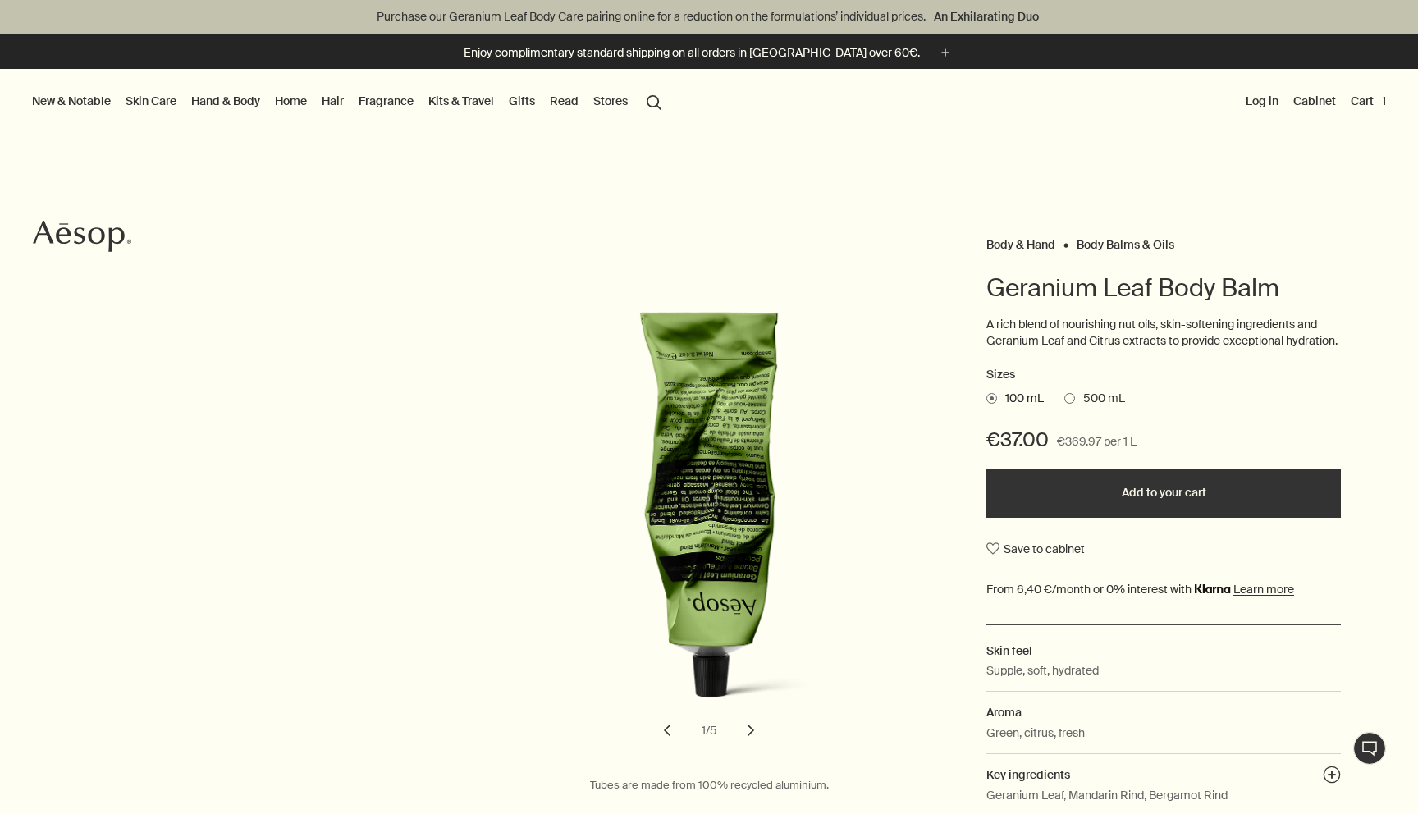
click at [752, 733] on button "chevron" at bounding box center [751, 730] width 36 height 36
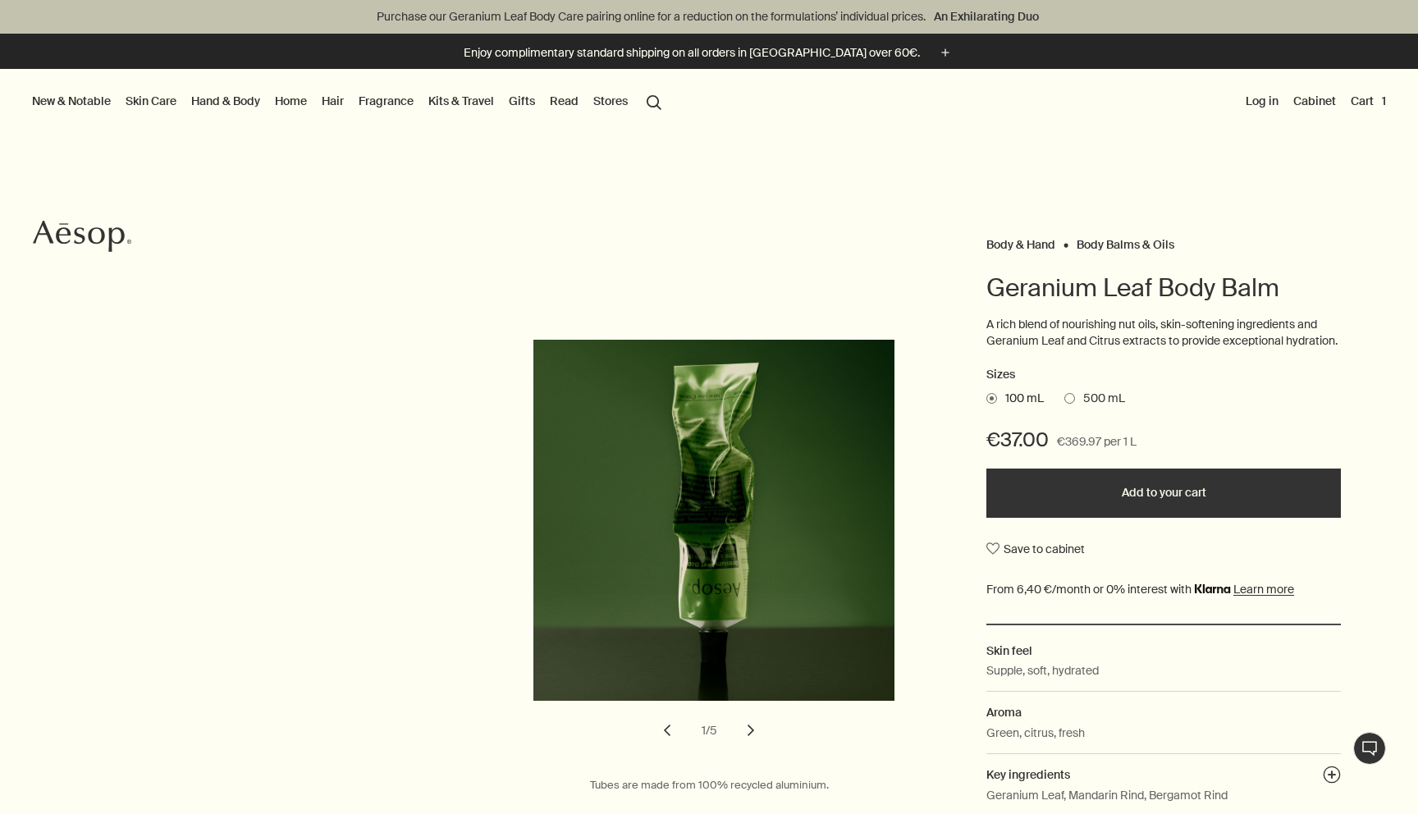
click at [752, 731] on button "chevron" at bounding box center [751, 730] width 36 height 36
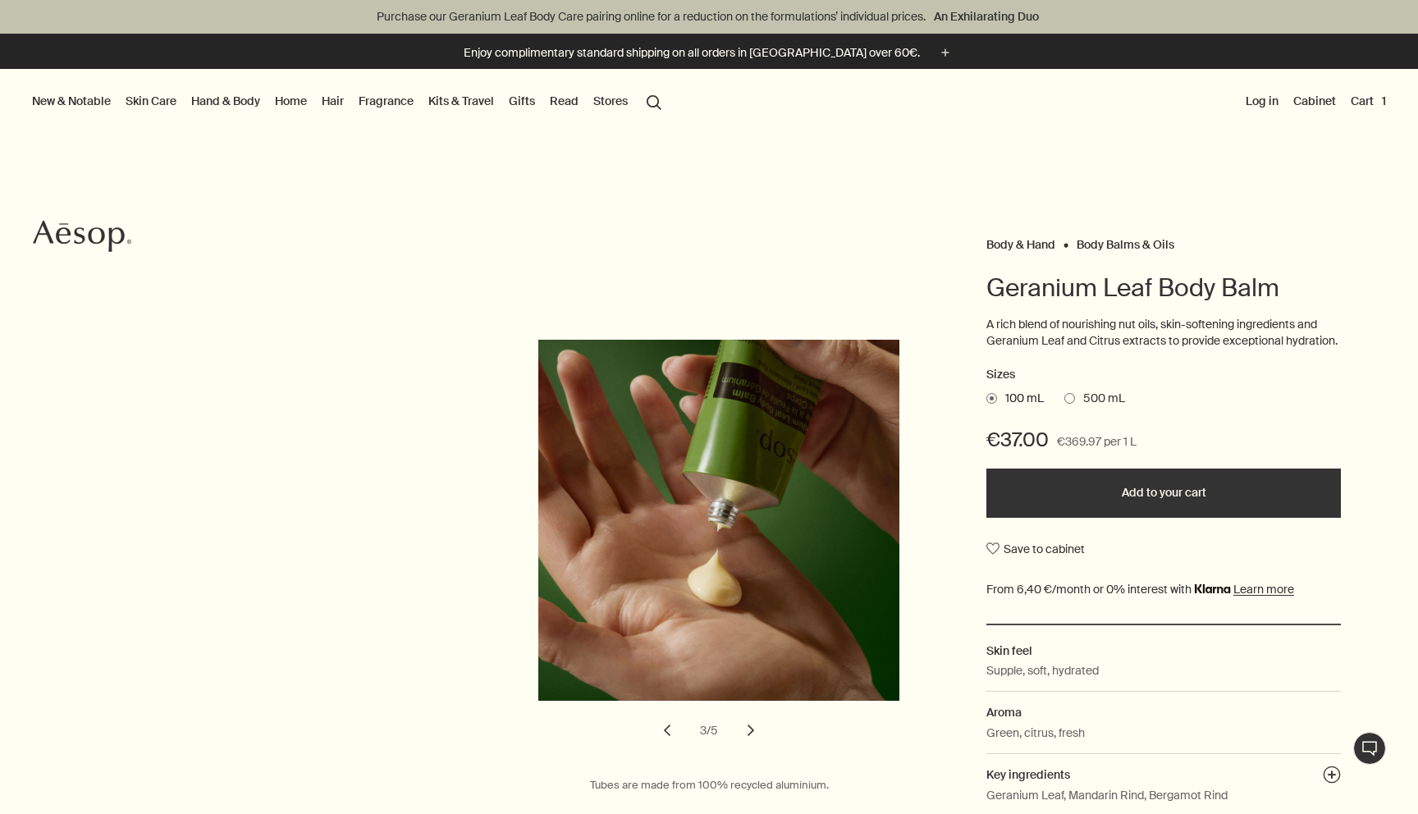
click at [750, 731] on button "chevron" at bounding box center [751, 730] width 36 height 36
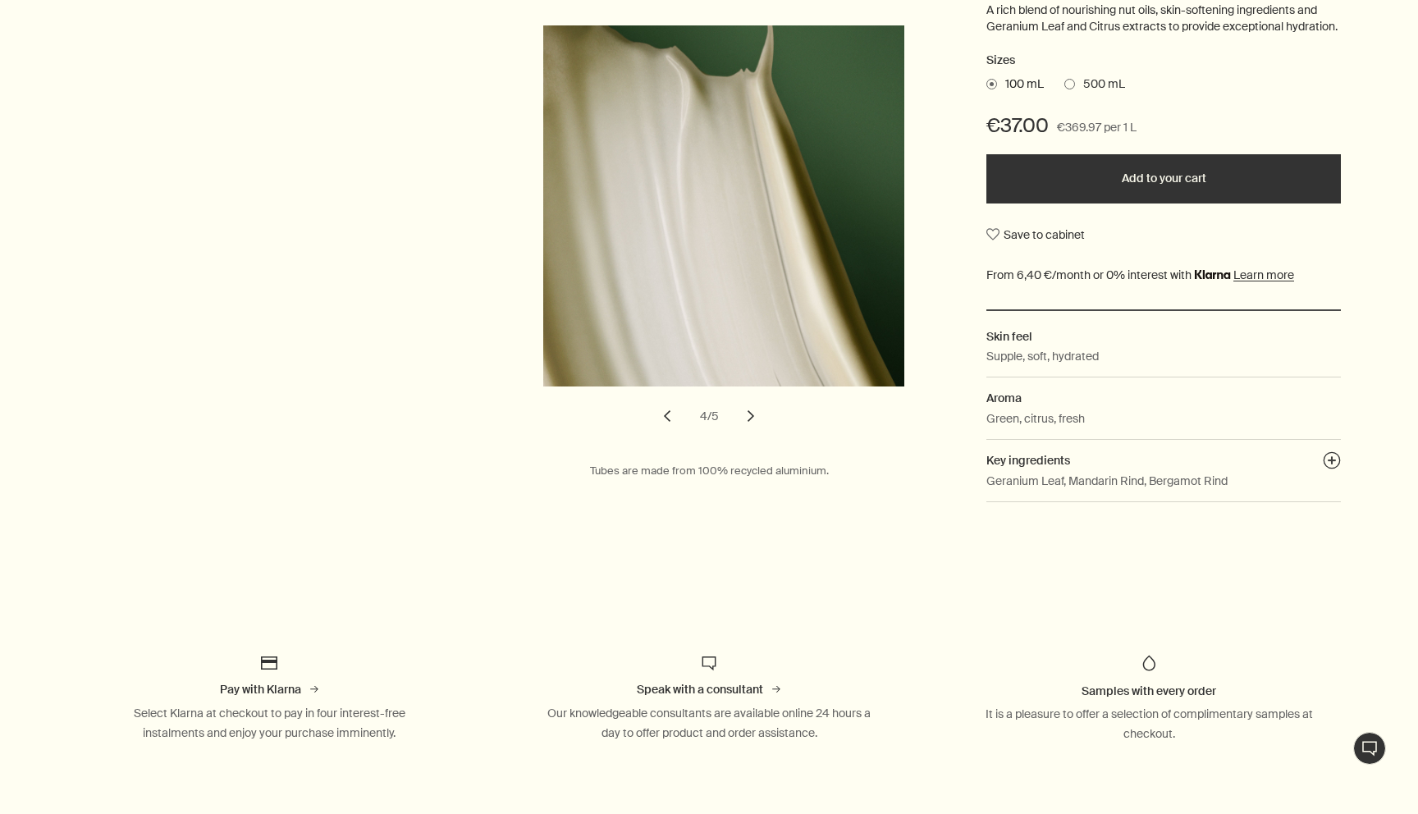
scroll to position [318, 0]
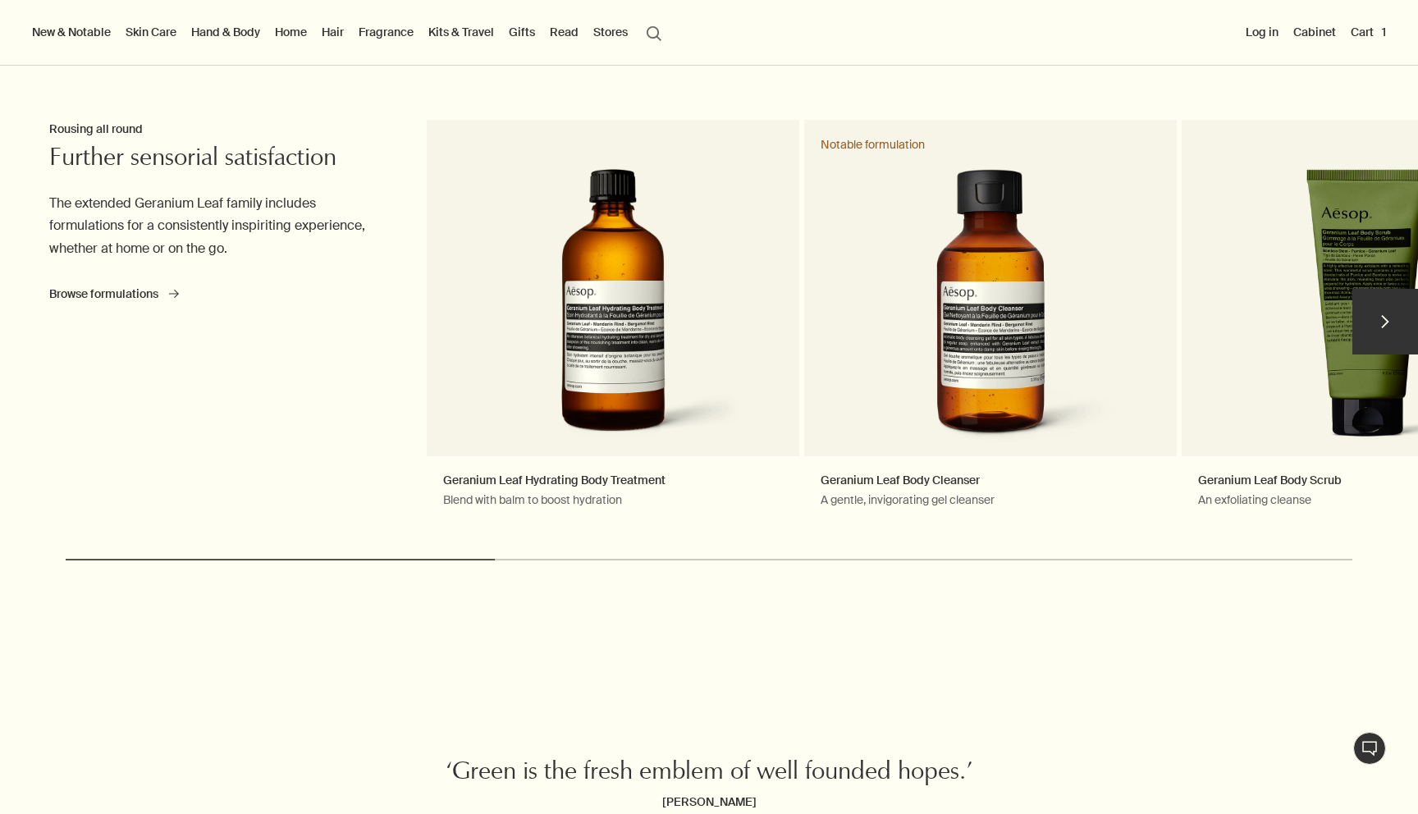
click at [1388, 330] on button "chevron" at bounding box center [1385, 322] width 66 height 66
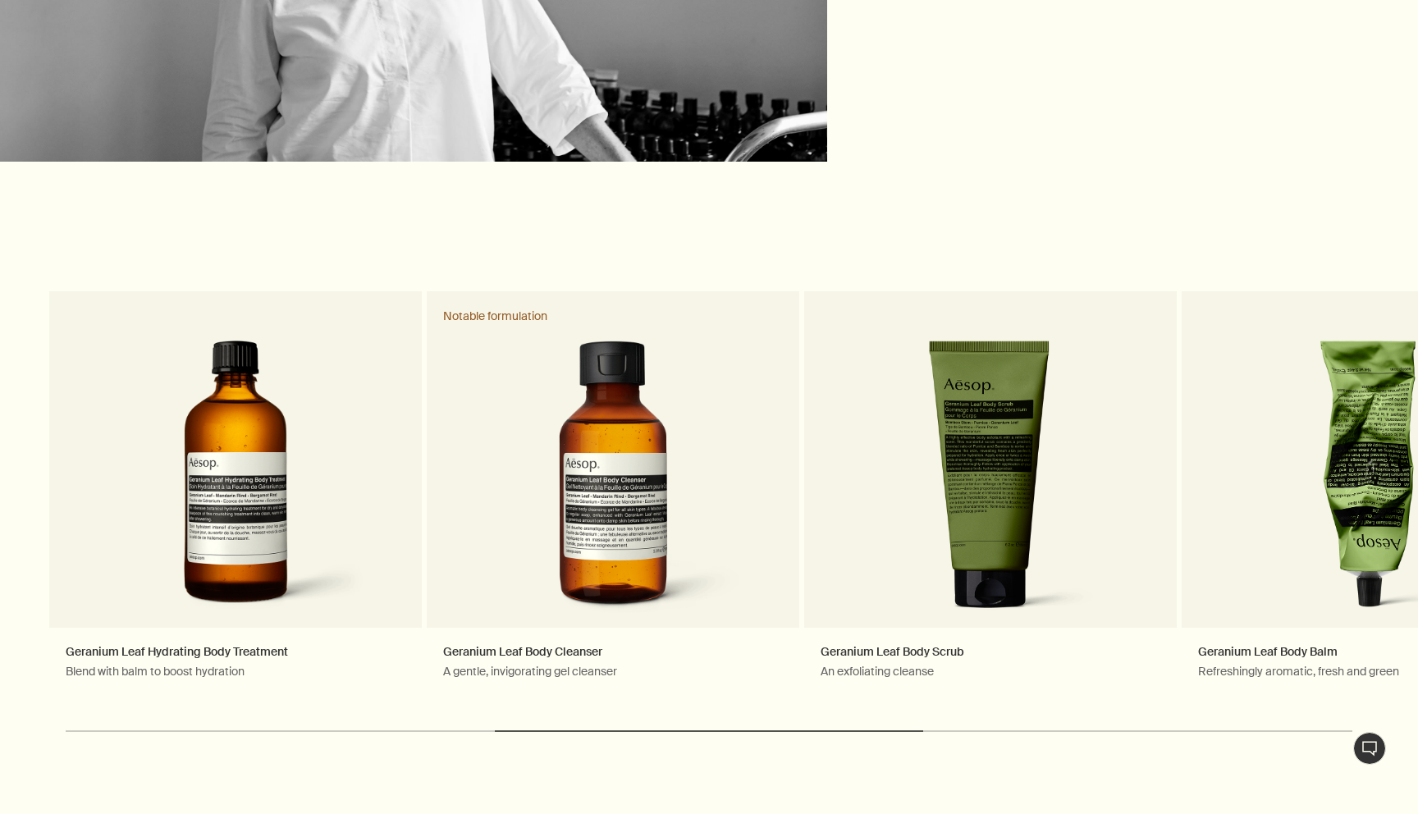
scroll to position [4757, 0]
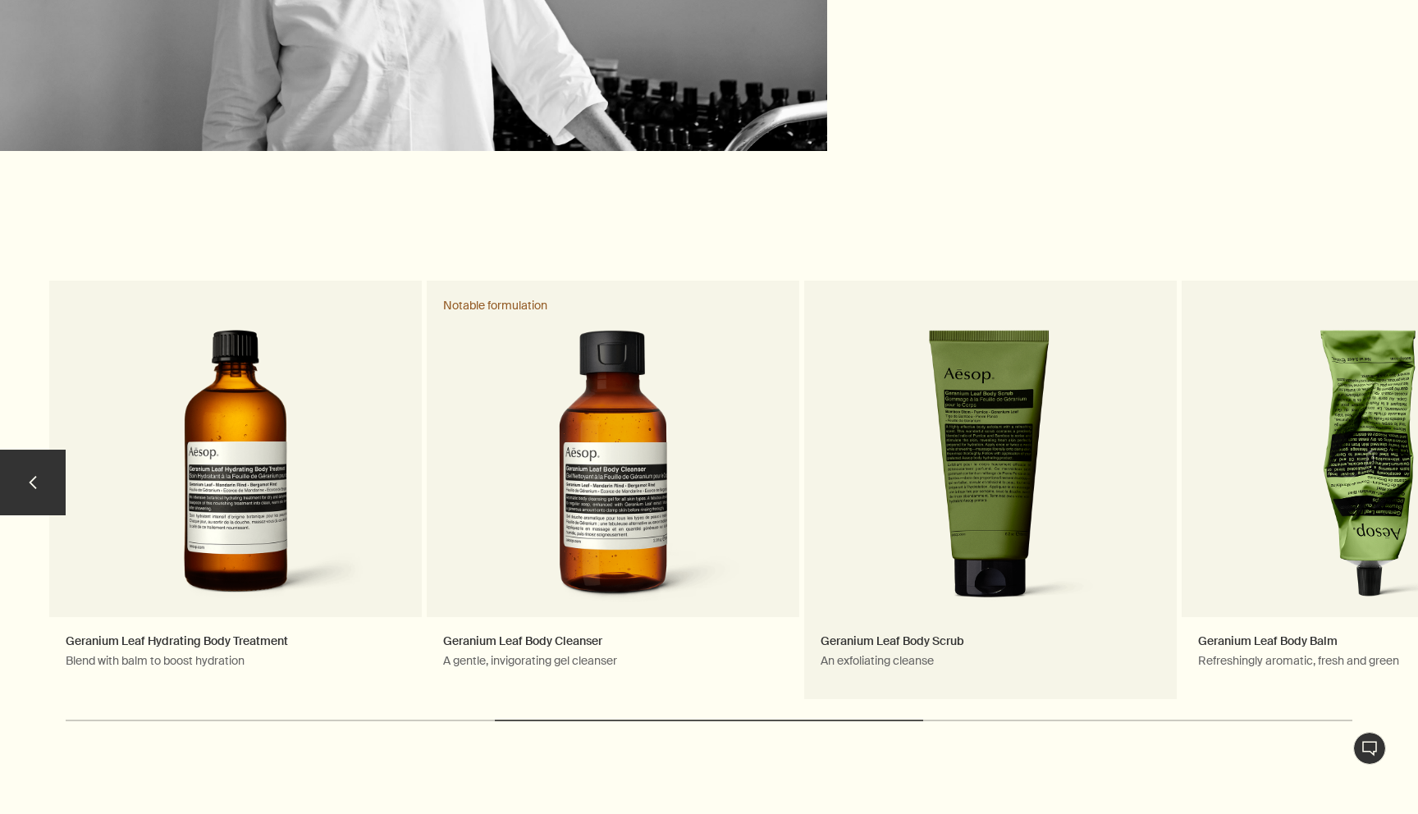
click at [854, 440] on link "Geranium Leaf Body Scrub An exfoliating cleanse" at bounding box center [990, 490] width 373 height 419
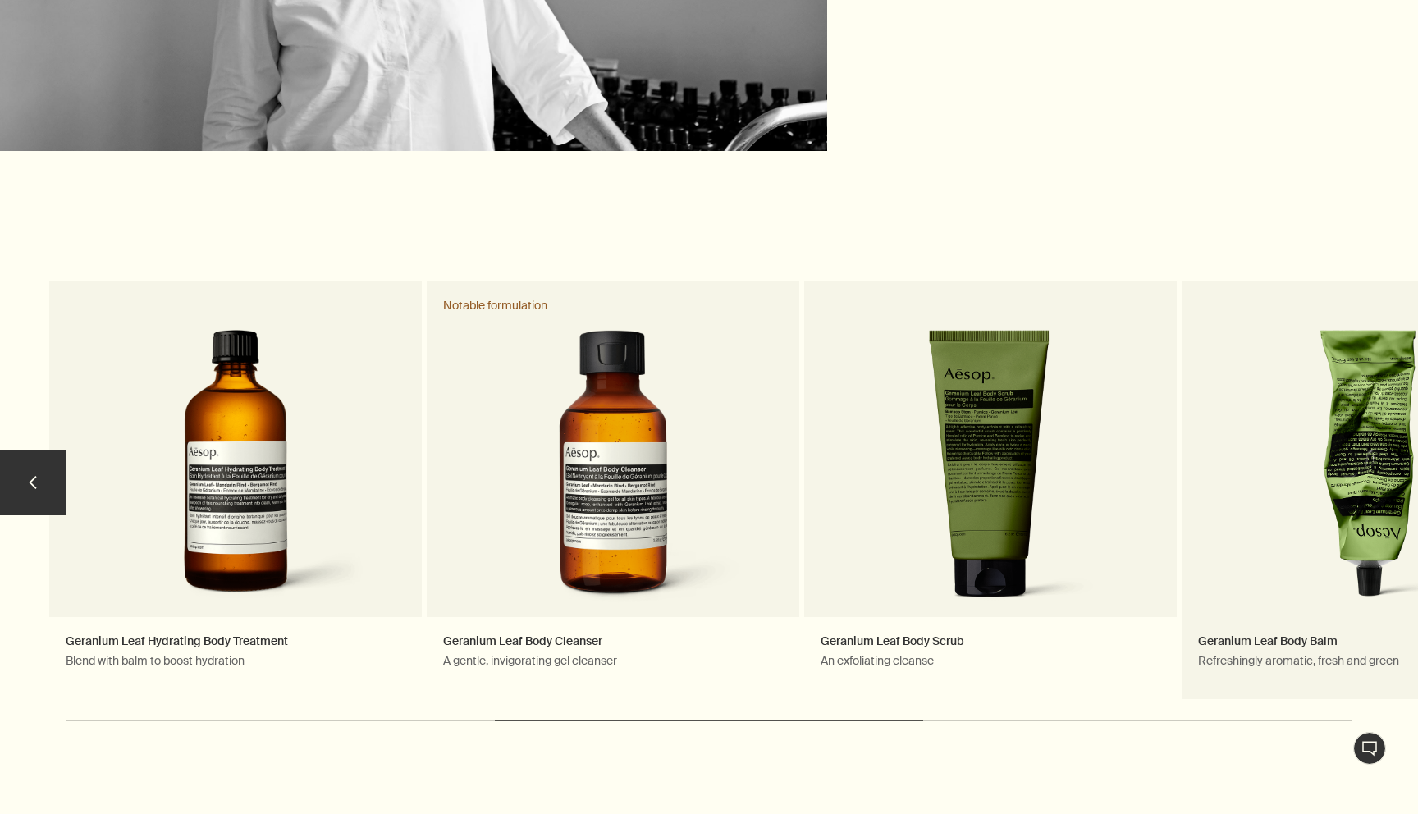
click at [1324, 432] on link "Geranium Leaf Body Balm Refreshingly aromatic, fresh and green" at bounding box center [1368, 490] width 373 height 419
click at [1353, 472] on link "Geranium Leaf Body Balm Refreshingly aromatic, fresh and green" at bounding box center [1368, 490] width 373 height 419
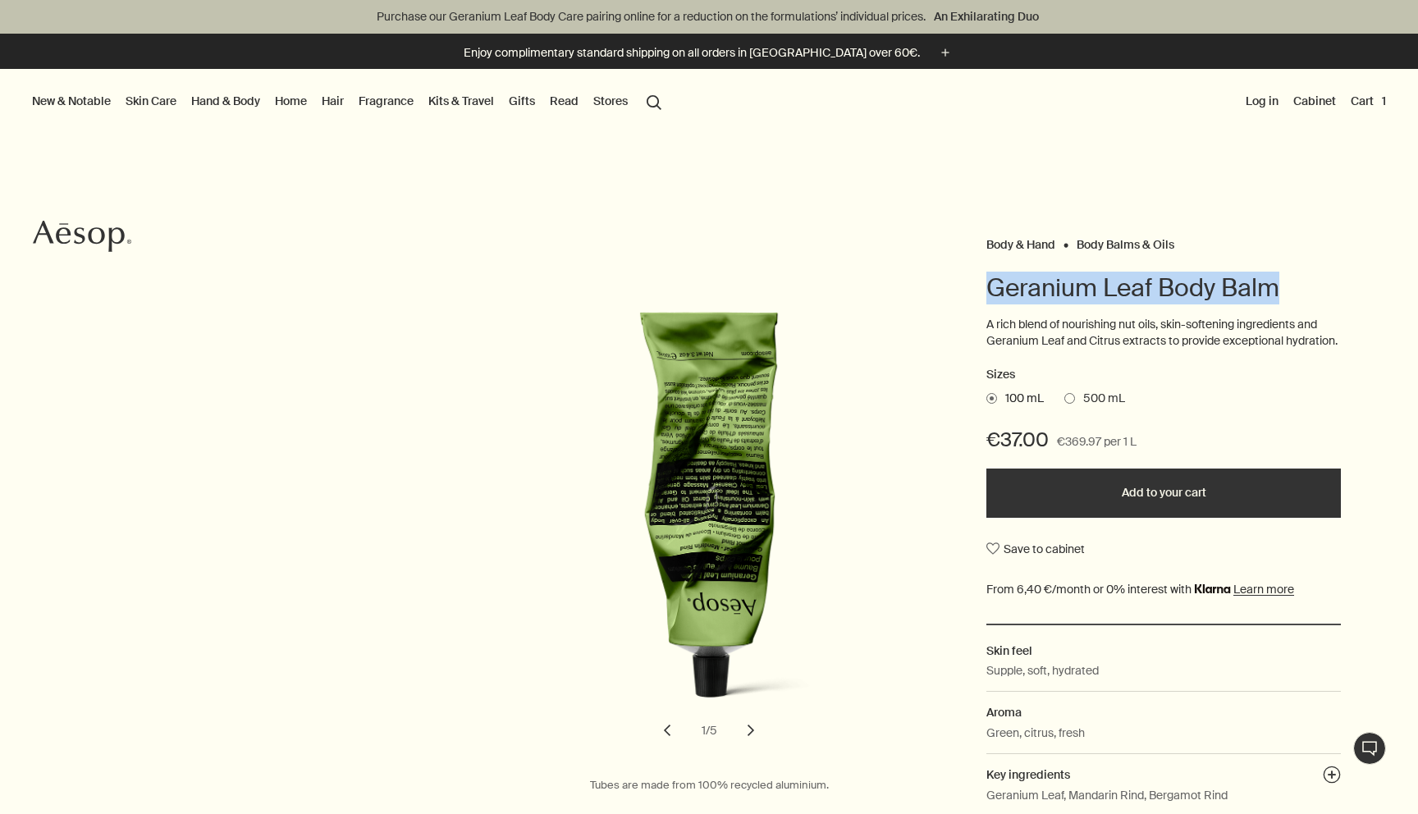
drag, startPoint x: 990, startPoint y: 285, endPoint x: 1302, endPoint y: 289, distance: 312.7
click at [1302, 290] on h1 "Geranium Leaf Body Balm" at bounding box center [1163, 288] width 354 height 33
copy h1 "Geranium Leaf Body Balm"
